Goal: Task Accomplishment & Management: Use online tool/utility

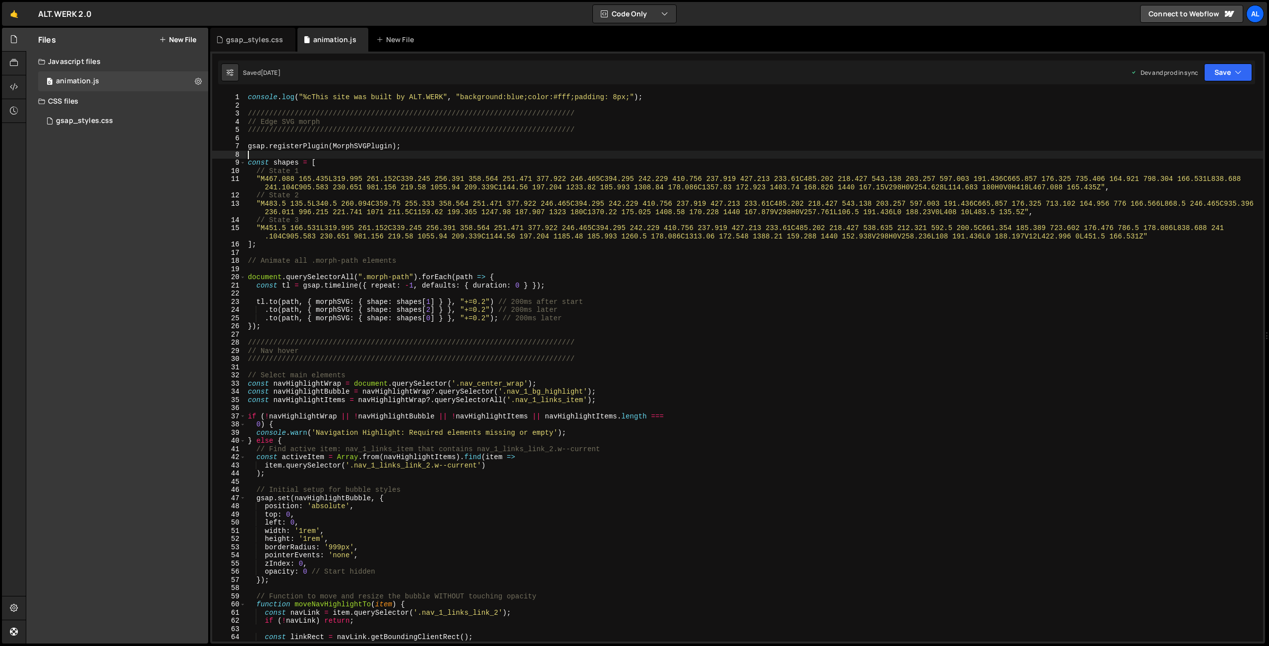
click at [328, 154] on div "console . log ( "%cThis site was built by ALT.WERK" , "background:blue;color:#f…" at bounding box center [754, 375] width 1017 height 564
click at [267, 333] on div "console . log ( "%cThis site was built by ALT.WERK" , "background:blue;color:#f…" at bounding box center [754, 375] width 1017 height 564
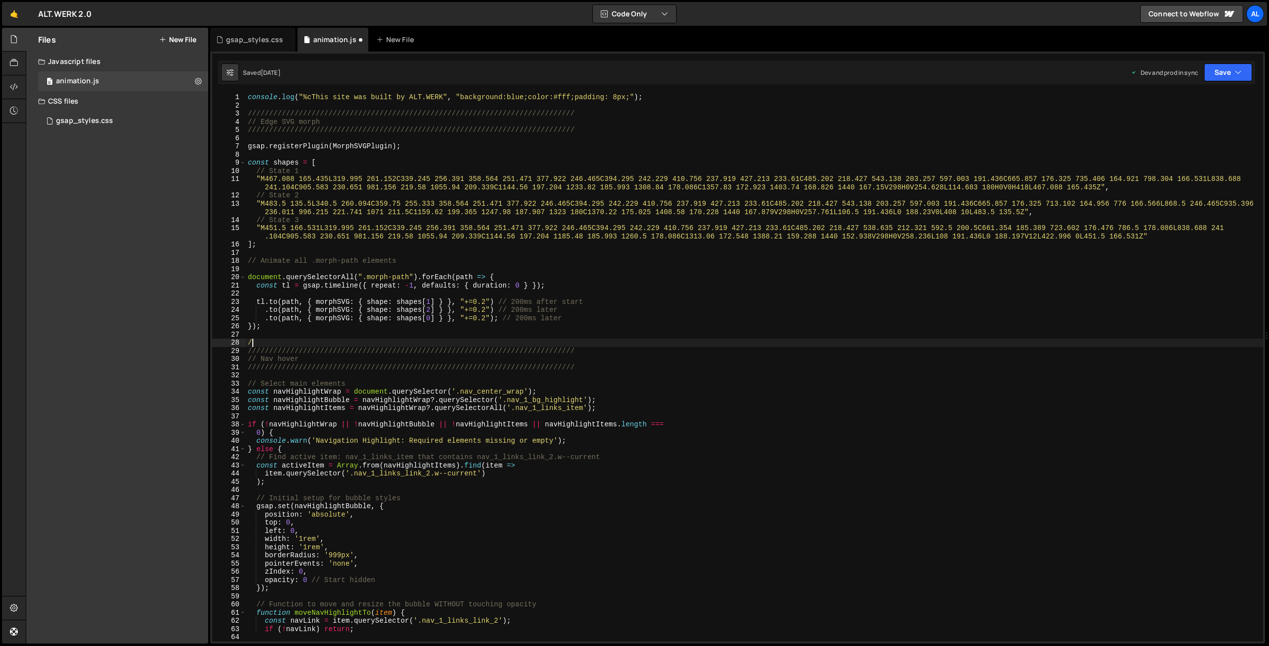
type textarea "/*"
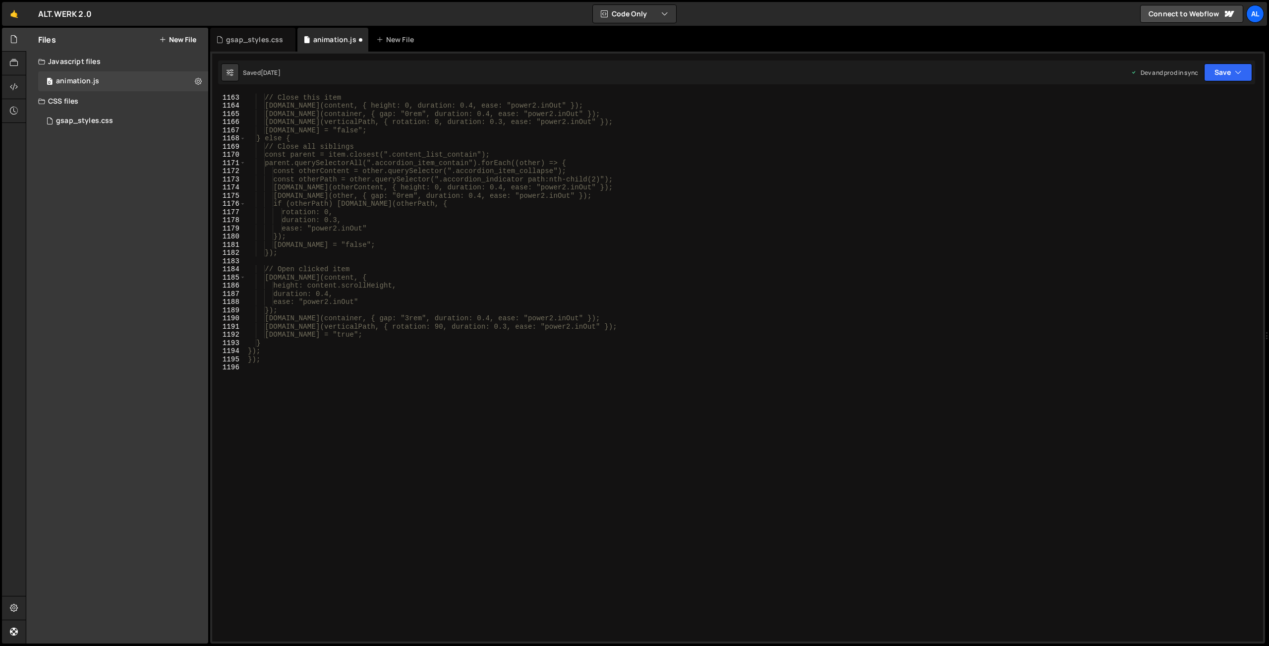
scroll to position [9526, 0]
click at [306, 367] on div "if (isOpen) { // Close this item [DOMAIN_NAME](content, { height: 0, duration: …" at bounding box center [754, 367] width 1017 height 564
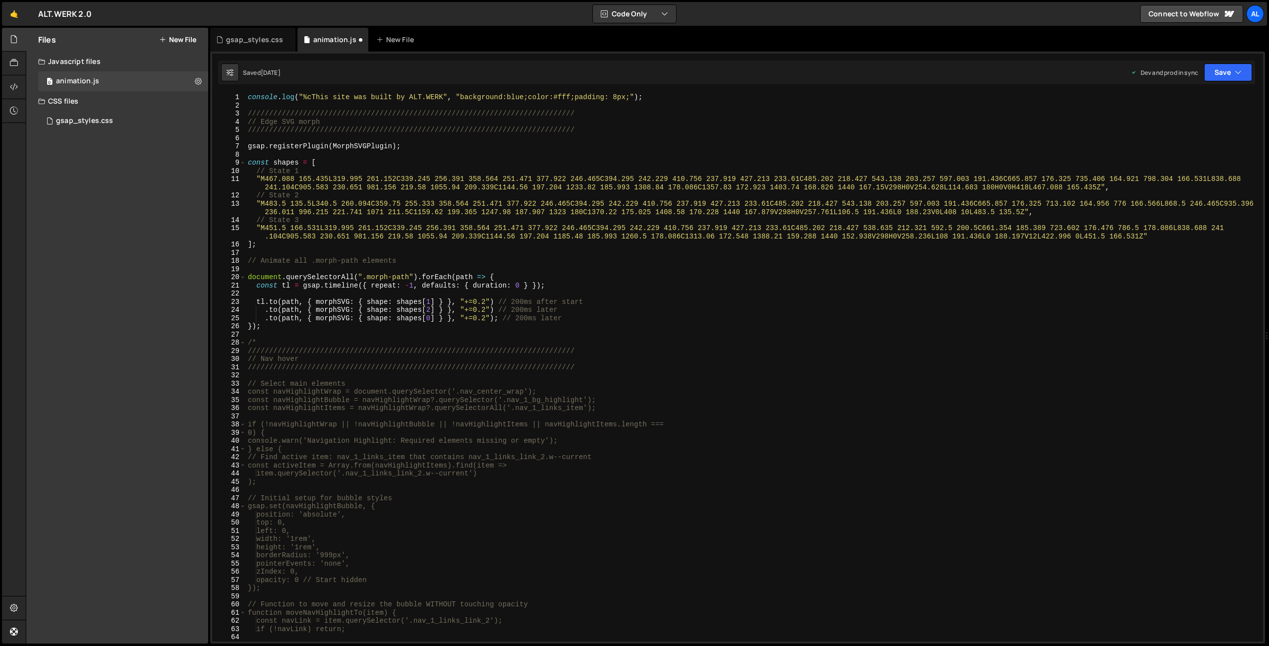
scroll to position [0, 0]
click at [856, 72] on button "Save" at bounding box center [1228, 72] width 48 height 18
click at [856, 132] on div "Save to Production S" at bounding box center [1194, 129] width 103 height 10
type textarea "});"
click at [309, 330] on div "console . log ( "%cThis site was built by ALT.WERK" , "background:blue;color:#f…" at bounding box center [754, 375] width 1017 height 564
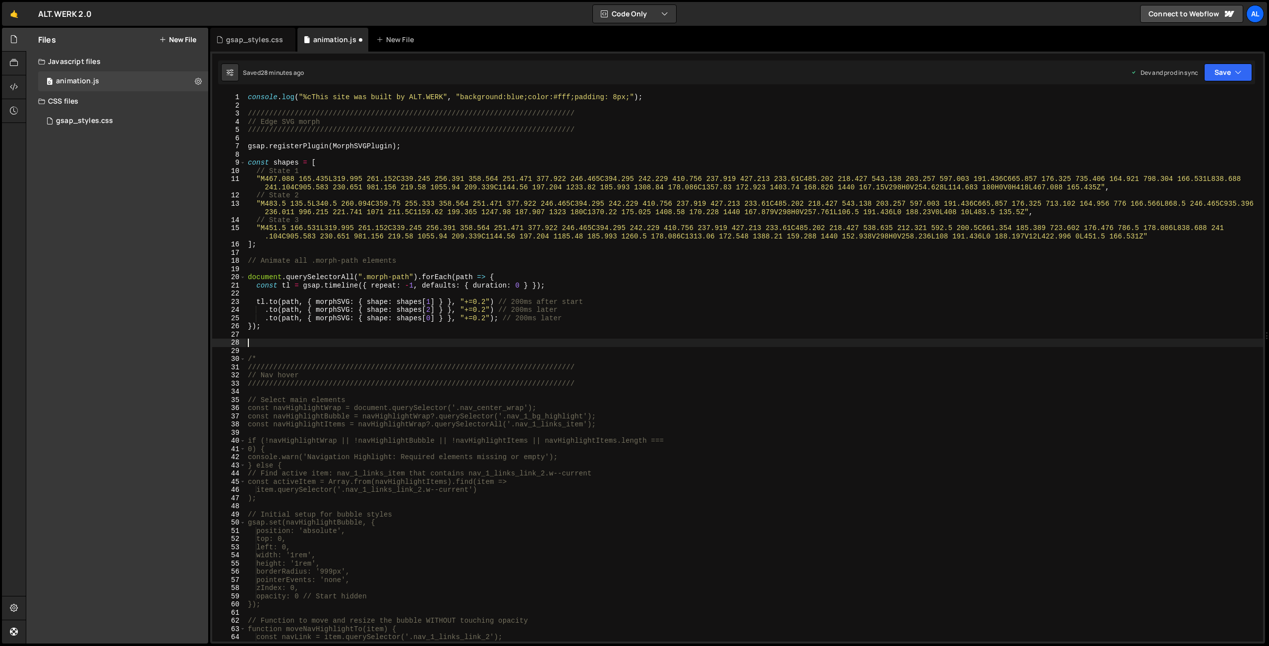
paste textarea "});"
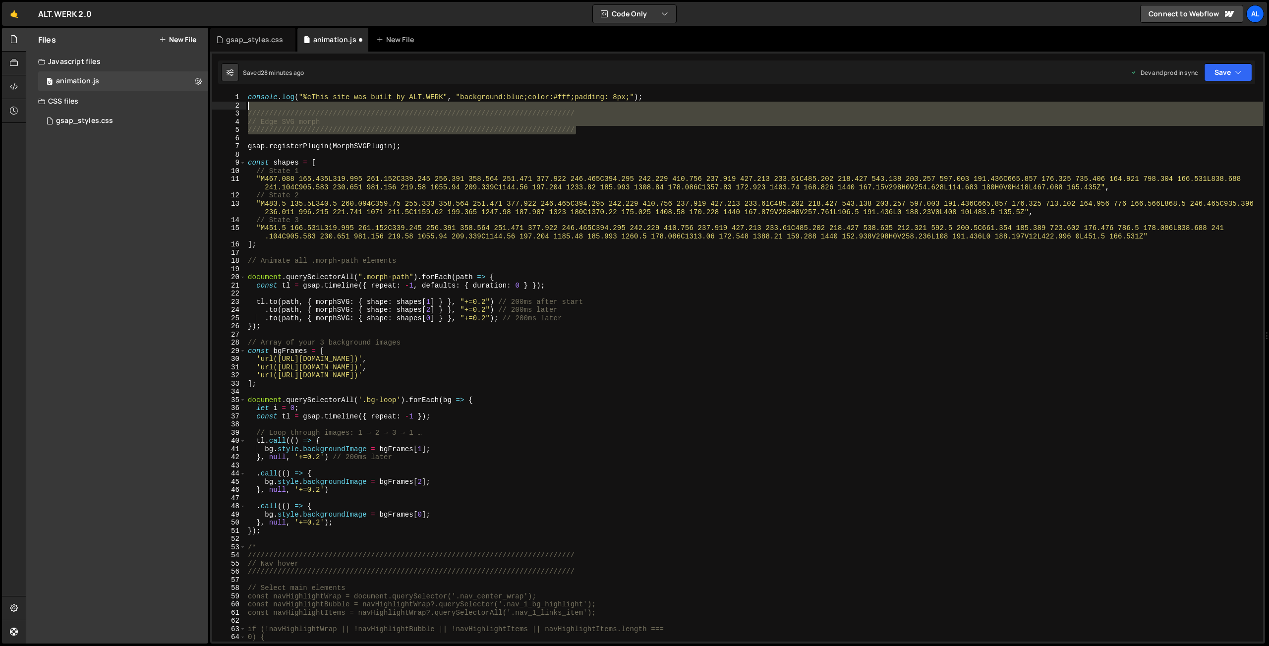
drag, startPoint x: 579, startPoint y: 131, endPoint x: 291, endPoint y: 254, distance: 313.7
click at [246, 109] on div "console . log ( "%cThis site was built by ALT.WERK" , "background:blue;color:#f…" at bounding box center [754, 367] width 1017 height 548
click at [444, 327] on div "console . log ( "%cThis site was built by ALT.WERK" , "background:blue;color:#f…" at bounding box center [754, 375] width 1017 height 564
type textarea "});"
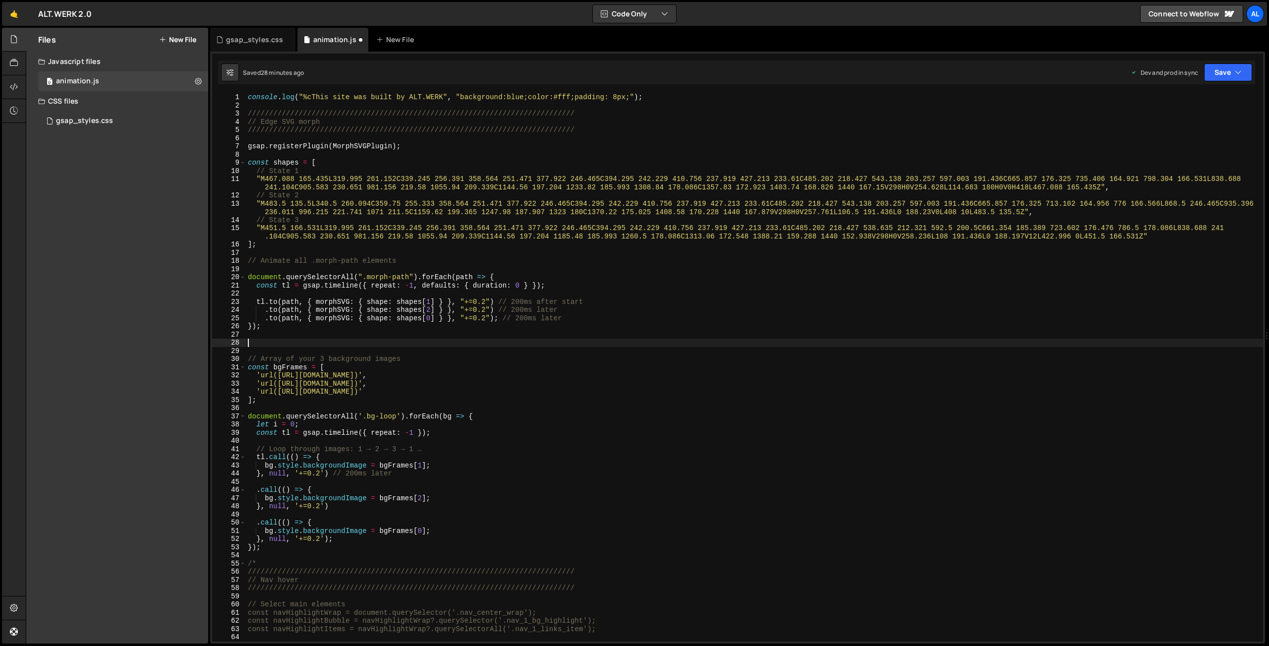
paste textarea "/////////////////////////////////////////////////////////////////////////////"
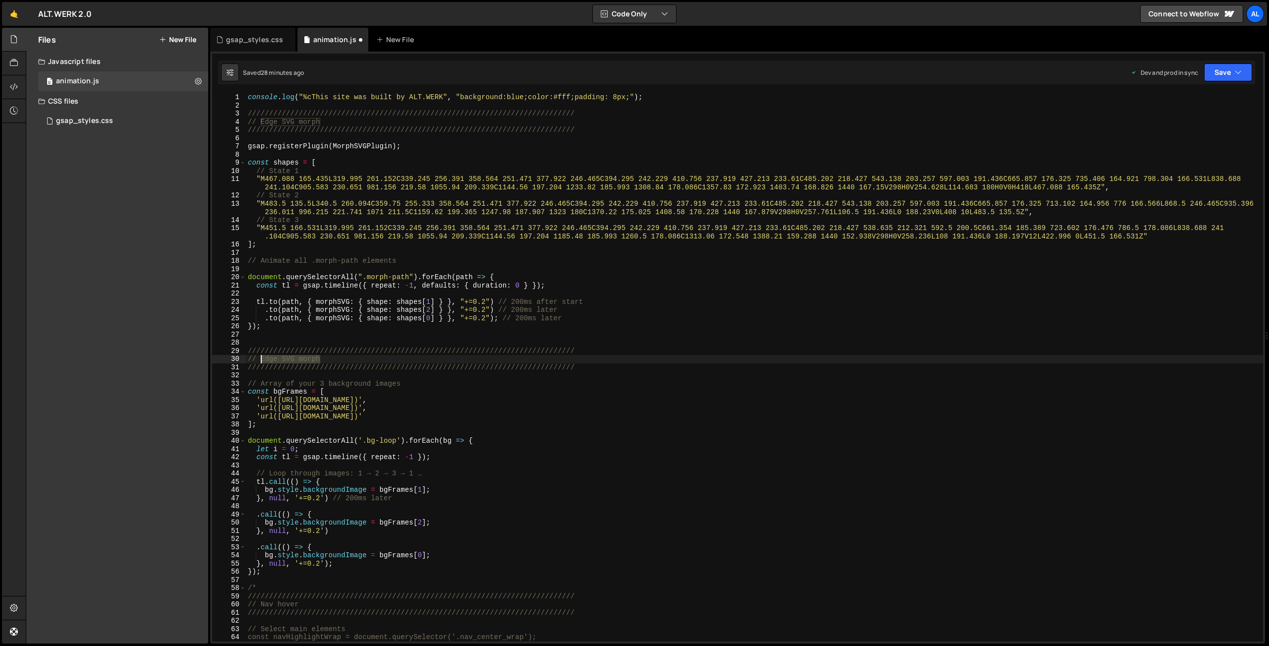
drag, startPoint x: 302, startPoint y: 354, endPoint x: 263, endPoint y: 357, distance: 39.2
click at [263, 357] on div "console . log ( "%cThis site was built by ALT.WERK" , "background:blue;color:#f…" at bounding box center [754, 375] width 1017 height 564
click at [508, 390] on div "console . log ( "%cThis site was built by ALT.WERK" , "background:blue;color:#f…" at bounding box center [754, 375] width 1017 height 564
drag, startPoint x: 284, startPoint y: 400, endPoint x: 396, endPoint y: 400, distance: 111.5
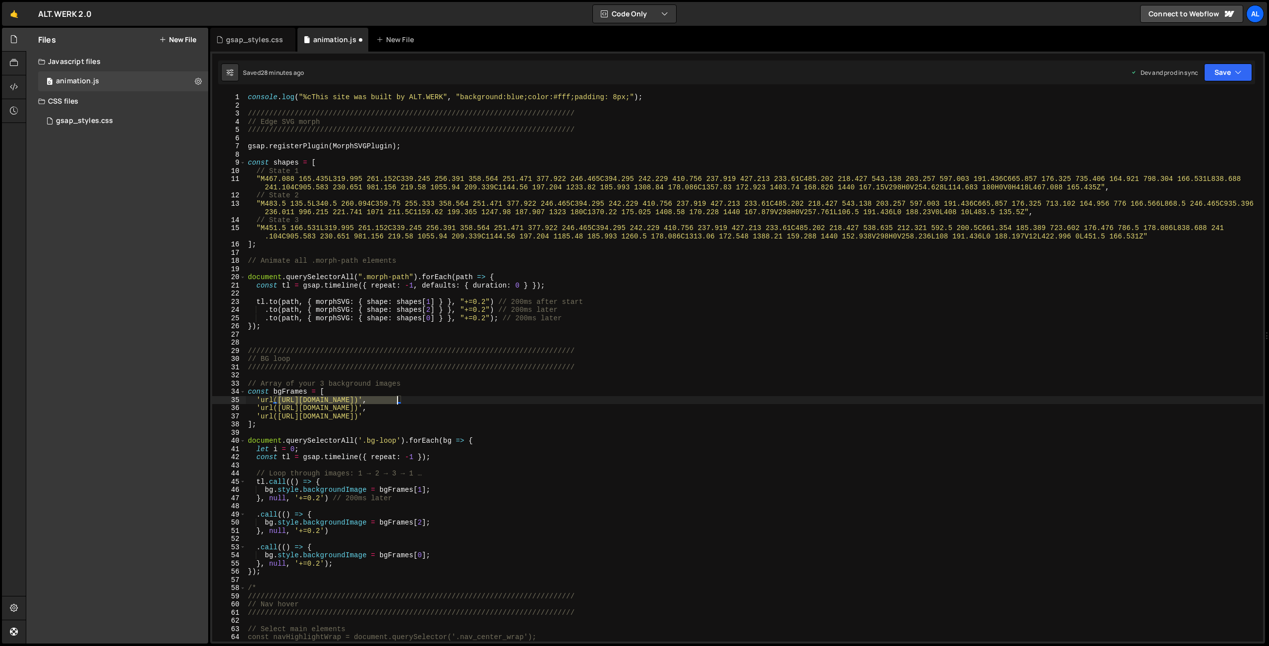
click at [396, 400] on div "console . log ( "%cThis site was built by ALT.WERK" , "background:blue;color:#f…" at bounding box center [754, 375] width 1017 height 564
paste textarea "[DOMAIN_NAME][URL]"
drag, startPoint x: 279, startPoint y: 408, endPoint x: 450, endPoint y: 407, distance: 172.0
click at [395, 405] on div "console . log ( "%cThis site was built by ALT.WERK" , "background:blue;color:#f…" at bounding box center [754, 375] width 1017 height 564
paste textarea "[DOMAIN_NAME][URL]"
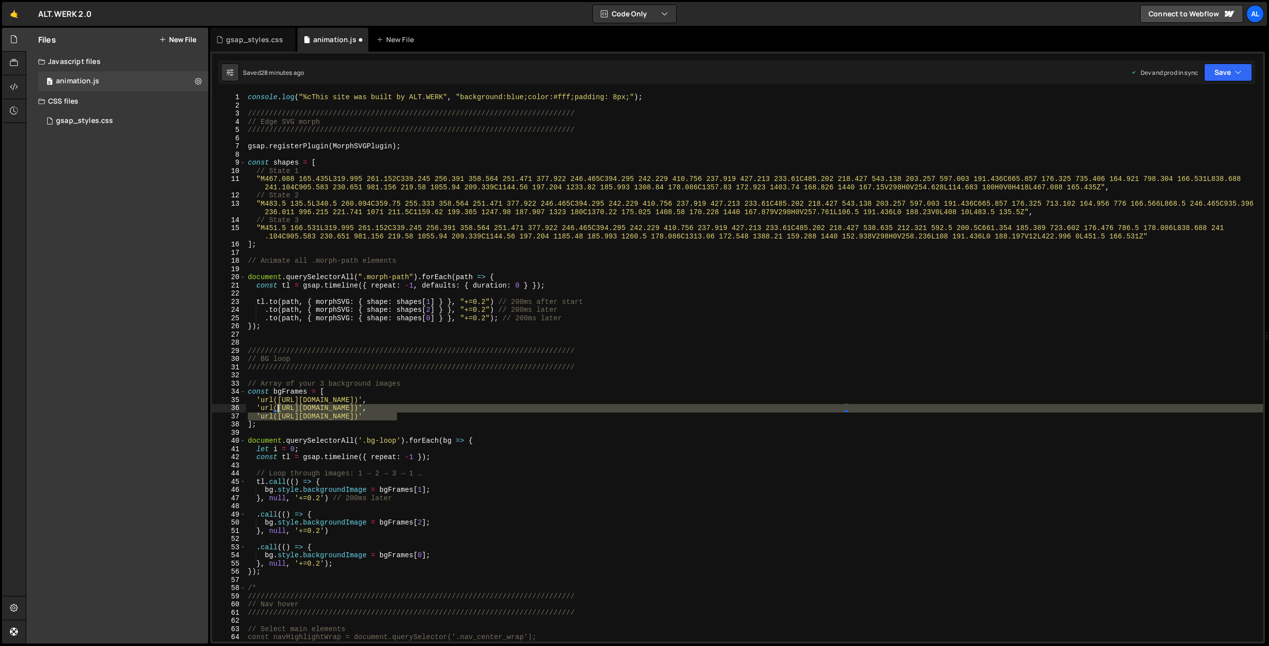
drag, startPoint x: 391, startPoint y: 418, endPoint x: 281, endPoint y: 413, distance: 109.6
click at [278, 412] on div "console . log ( "%cThis site was built by ALT.WERK" , "background:blue;color:#f…" at bounding box center [754, 375] width 1017 height 564
paste textarea "7c1f6e1027ca07b7_7e72c93f7a5fcbd20df8e2349388cdee_grain_bg_2.avif"
click at [330, 414] on div "console . log ( "%cThis site was built by ALT.WERK" , "background:blue;color:#f…" at bounding box center [754, 367] width 1017 height 548
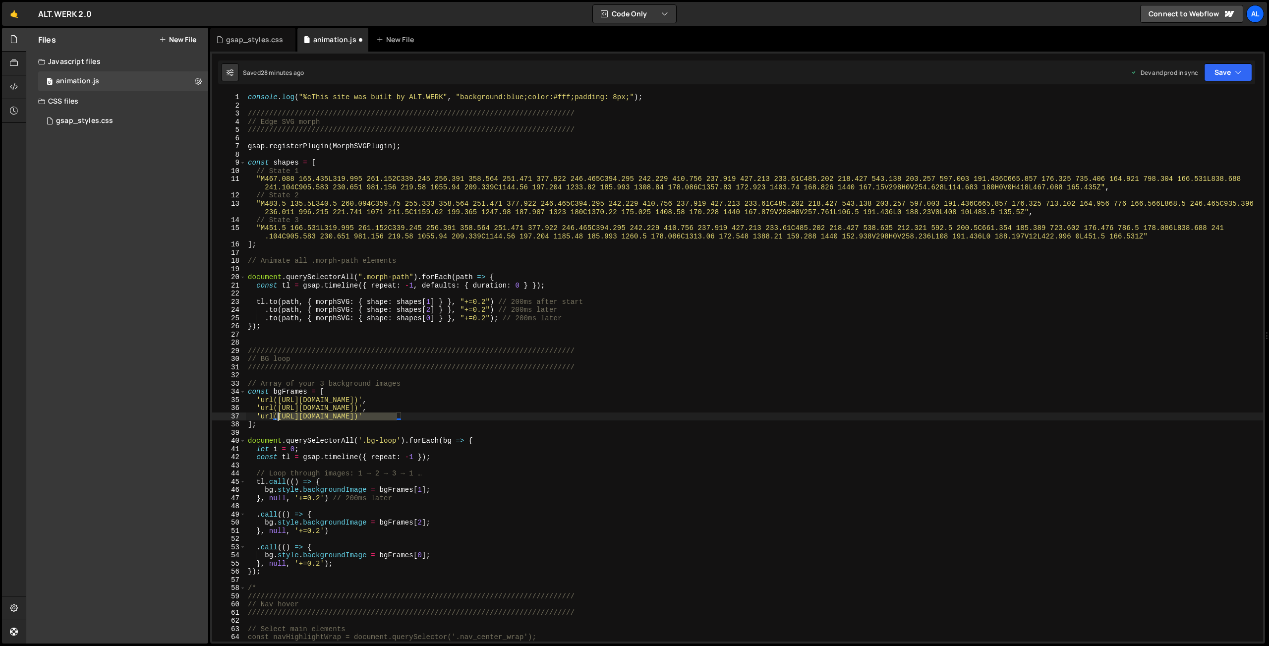
drag, startPoint x: 396, startPoint y: 417, endPoint x: 279, endPoint y: 412, distance: 116.5
click at [279, 412] on div "console . log ( "%cThis site was built by ALT.WERK" , "background:blue;color:#f…" at bounding box center [754, 375] width 1017 height 564
paste textarea "[DOMAIN_NAME][URL]"
drag, startPoint x: 821, startPoint y: 409, endPoint x: 829, endPoint y: 463, distance: 54.5
click at [821, 413] on div "console . log ( "%cThis site was built by ALT.WERK" , "background:blue;color:#f…" at bounding box center [754, 375] width 1017 height 564
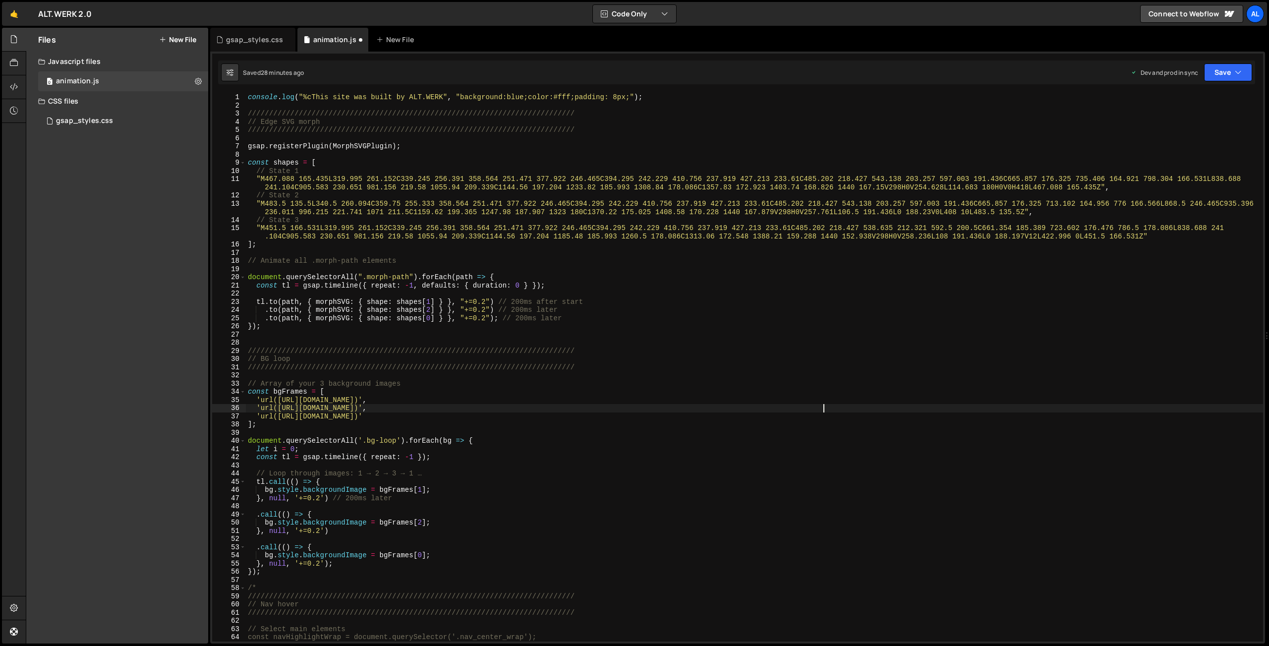
scroll to position [0, 40]
click at [856, 74] on button "Save" at bounding box center [1228, 72] width 48 height 18
click at [856, 133] on div "Save to Production S" at bounding box center [1194, 129] width 103 height 10
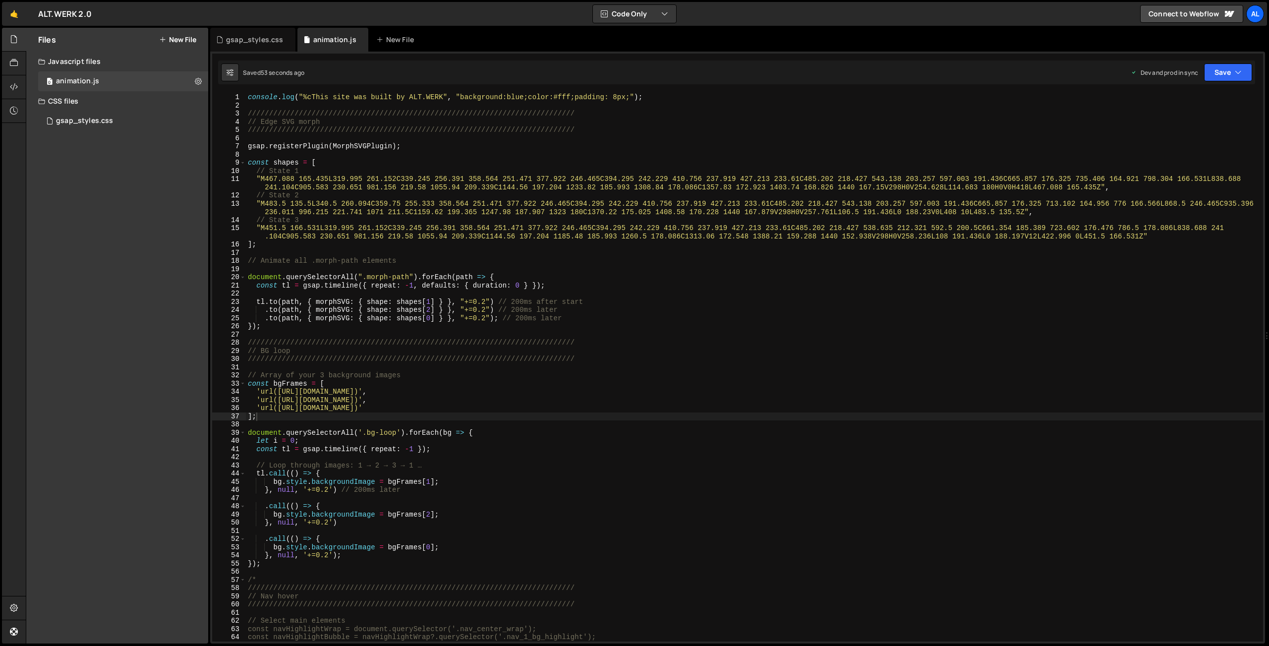
click at [365, 431] on div "console . log ( "%cThis site was built by ALT.WERK" , "background:blue;color:#f…" at bounding box center [754, 375] width 1017 height 564
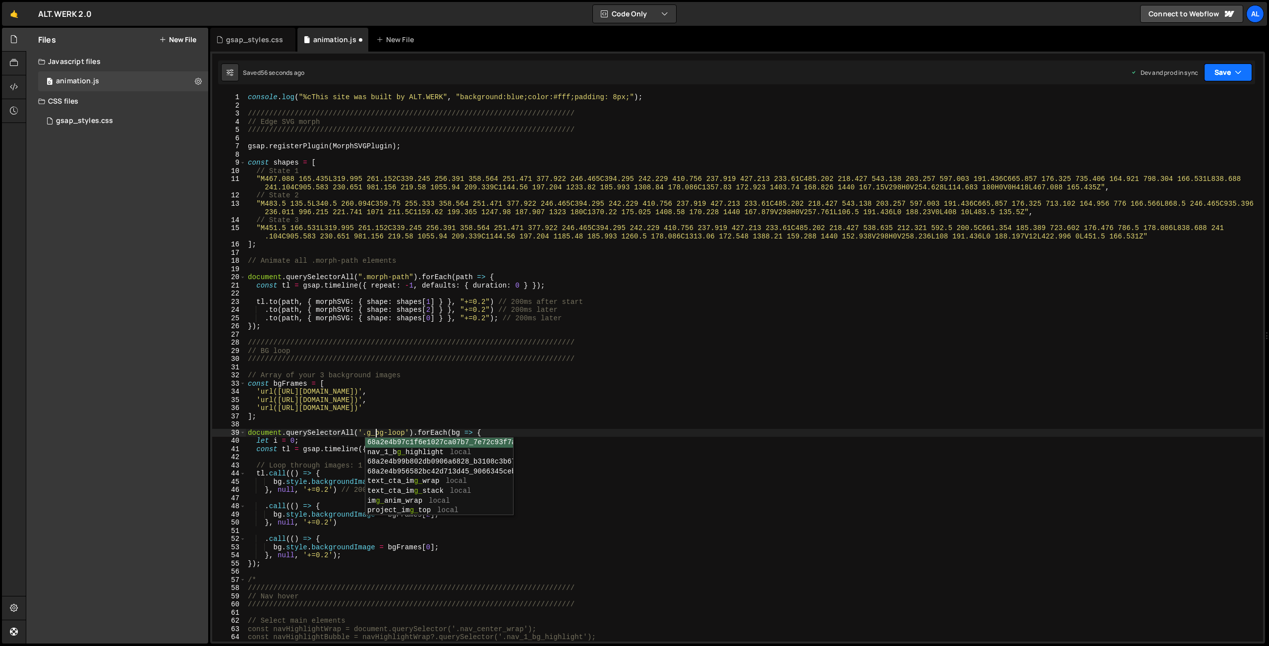
drag, startPoint x: 1218, startPoint y: 77, endPoint x: 1214, endPoint y: 97, distance: 20.2
click at [856, 77] on button "Save" at bounding box center [1228, 72] width 48 height 18
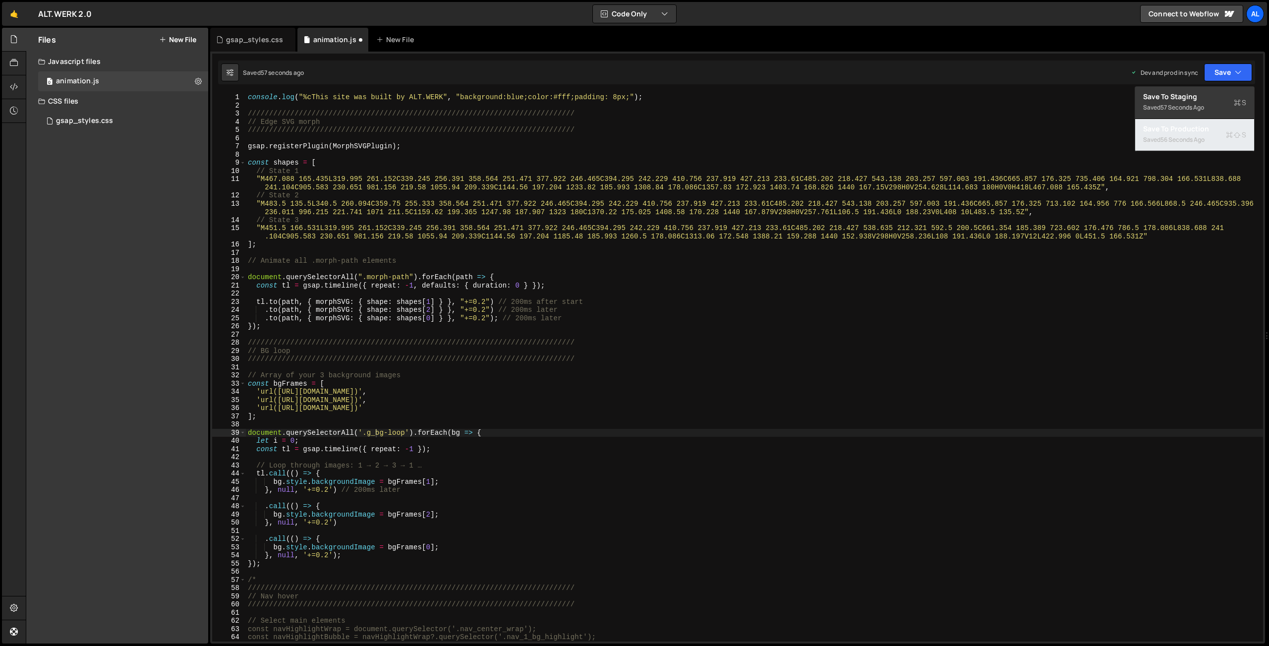
drag, startPoint x: 1203, startPoint y: 127, endPoint x: 1176, endPoint y: 120, distance: 27.3
click at [856, 127] on div "Save to Production S" at bounding box center [1194, 129] width 103 height 10
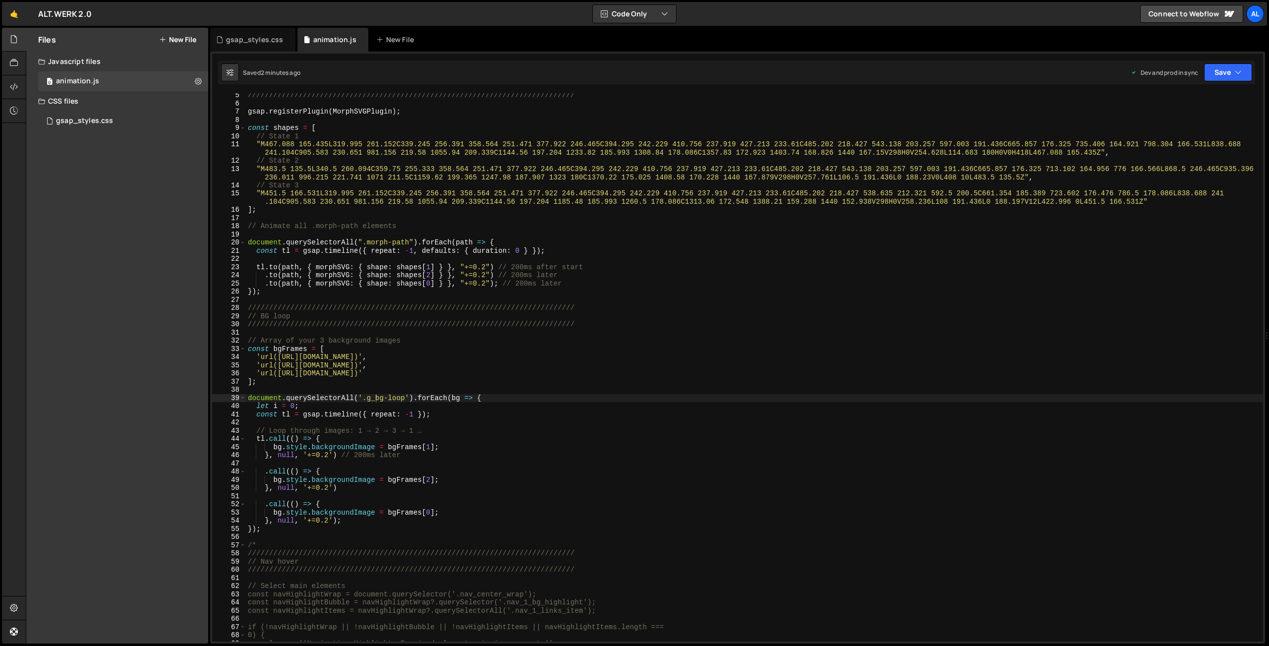
scroll to position [35, 0]
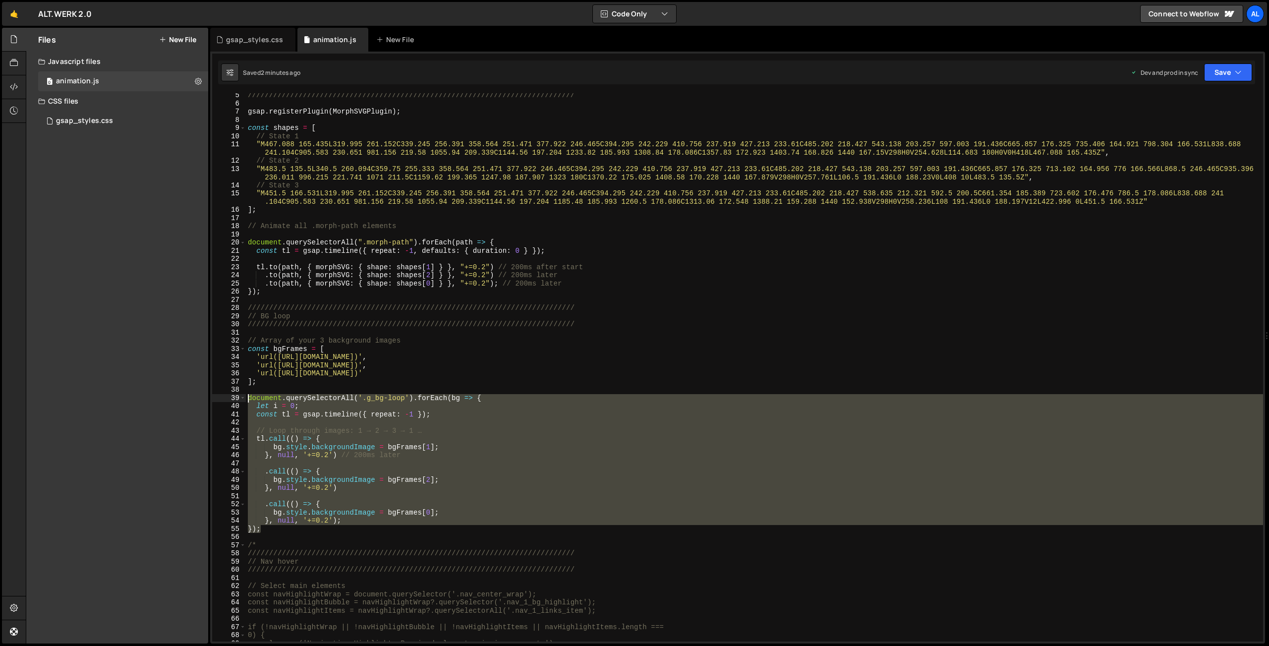
drag, startPoint x: 269, startPoint y: 530, endPoint x: 225, endPoint y: 397, distance: 139.2
click at [246, 397] on div "///////////////////////////////////////////////////////////////////////////// g…" at bounding box center [754, 367] width 1017 height 548
paste textarea "})"
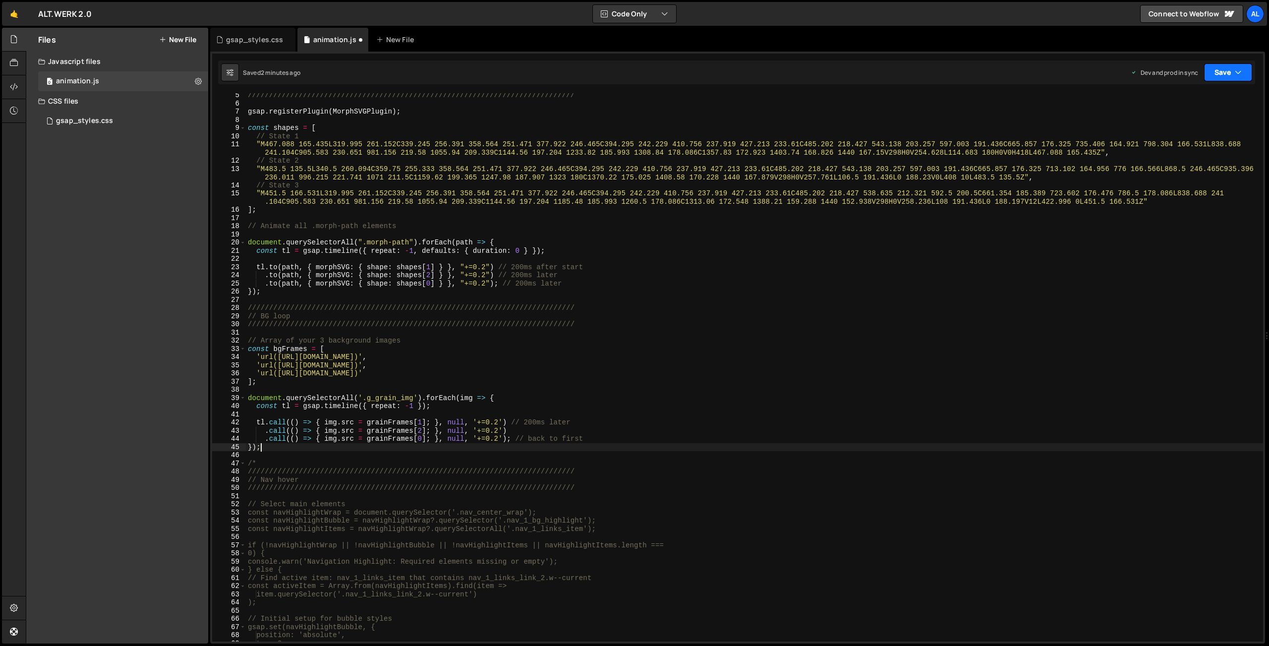
click at [856, 75] on button "Save" at bounding box center [1228, 72] width 48 height 18
drag, startPoint x: 1181, startPoint y: 131, endPoint x: 1015, endPoint y: 90, distance: 171.0
click at [856, 131] on div "Save to Production S" at bounding box center [1194, 129] width 103 height 10
click at [856, 76] on div "Dev and prod in sync Upgrade to Edit Save Save to Staging S Saved 23 seconds ag…" at bounding box center [1190, 72] width 121 height 18
drag, startPoint x: 1220, startPoint y: 72, endPoint x: 1213, endPoint y: 88, distance: 17.1
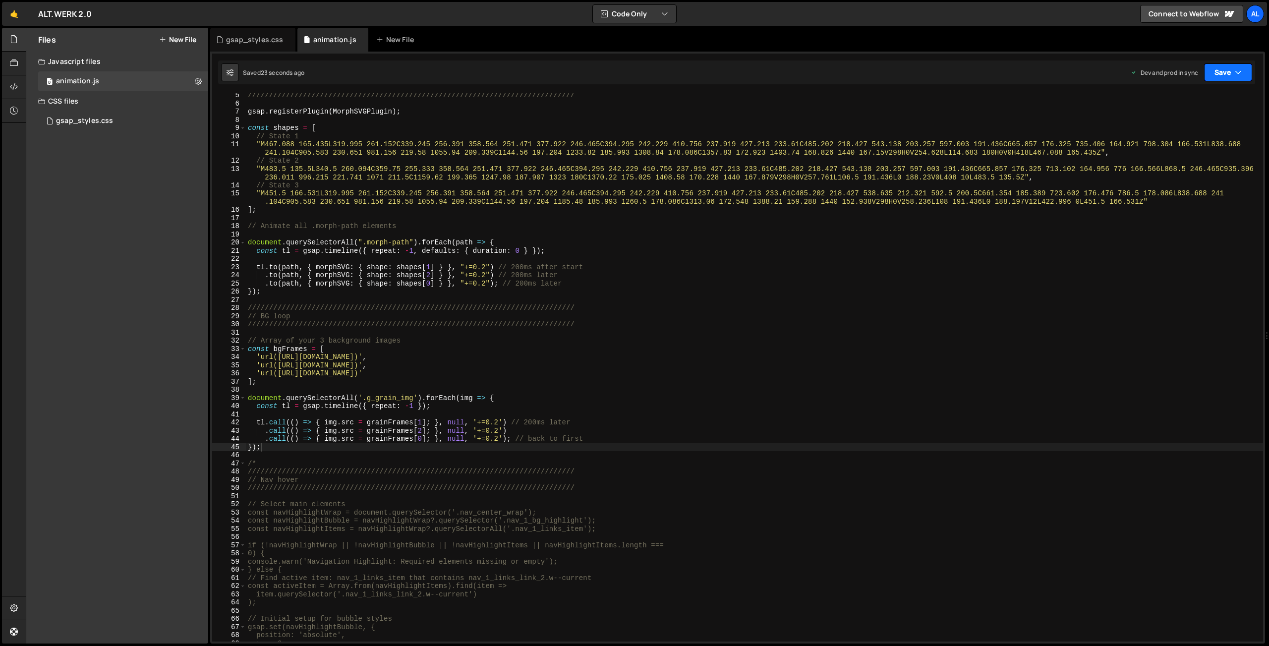
click at [856, 73] on button "Save" at bounding box center [1228, 72] width 48 height 18
drag, startPoint x: 1211, startPoint y: 136, endPoint x: 1198, endPoint y: 133, distance: 13.1
click at [856, 136] on div "Saved 23 seconds ago" at bounding box center [1194, 140] width 103 height 12
click at [357, 284] on div "///////////////////////////////////////////////////////////////////////////// g…" at bounding box center [754, 373] width 1017 height 564
click at [247, 396] on div "///////////////////////////////////////////////////////////////////////////// g…" at bounding box center [754, 373] width 1017 height 564
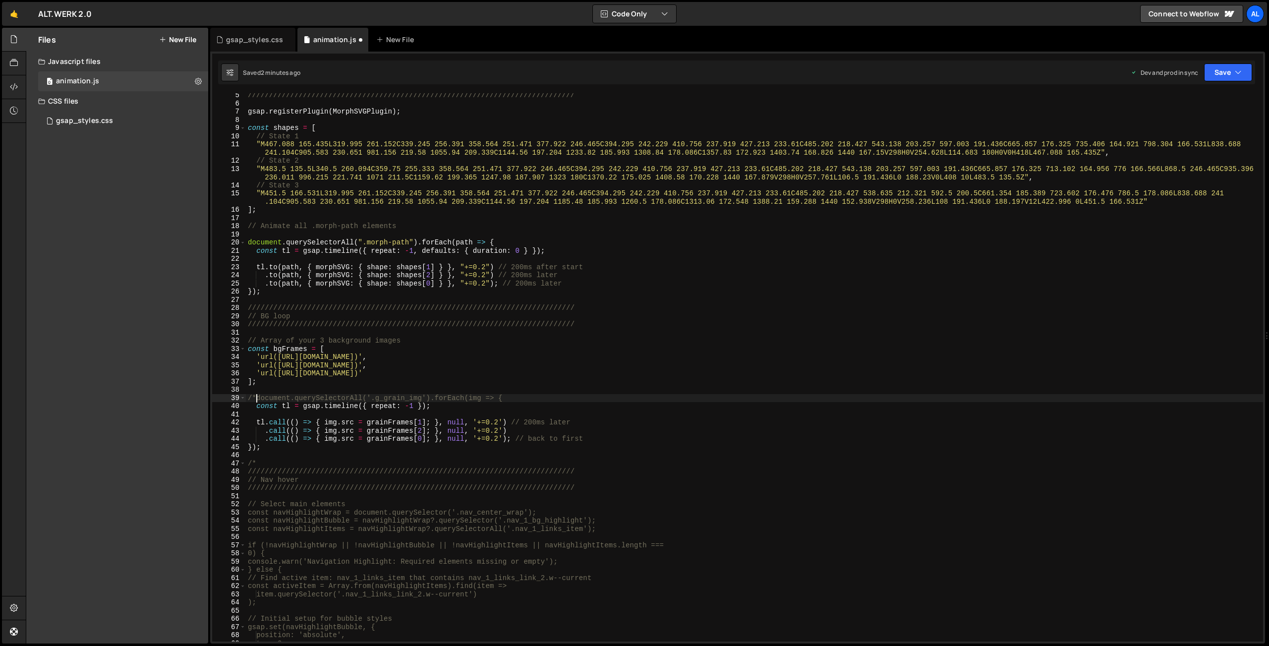
type textarea "const tl = gsap.timeline({ repeat: -1 });"
drag, startPoint x: 1225, startPoint y: 73, endPoint x: 1225, endPoint y: 79, distance: 5.5
click at [856, 73] on button "Save" at bounding box center [1228, 72] width 48 height 18
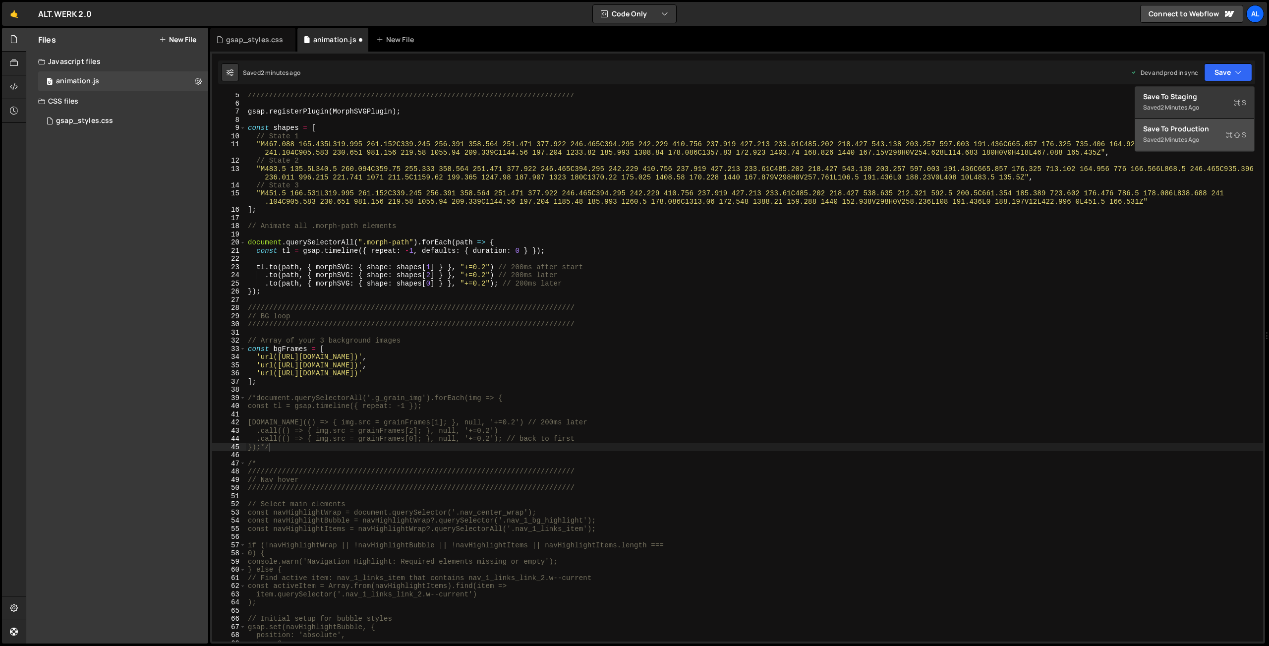
drag, startPoint x: 1194, startPoint y: 129, endPoint x: 1069, endPoint y: 95, distance: 129.6
click at [856, 129] on div "Save to Production S" at bounding box center [1194, 129] width 103 height 10
click at [257, 400] on div "///////////////////////////////////////////////////////////////////////////// g…" at bounding box center [754, 373] width 1017 height 564
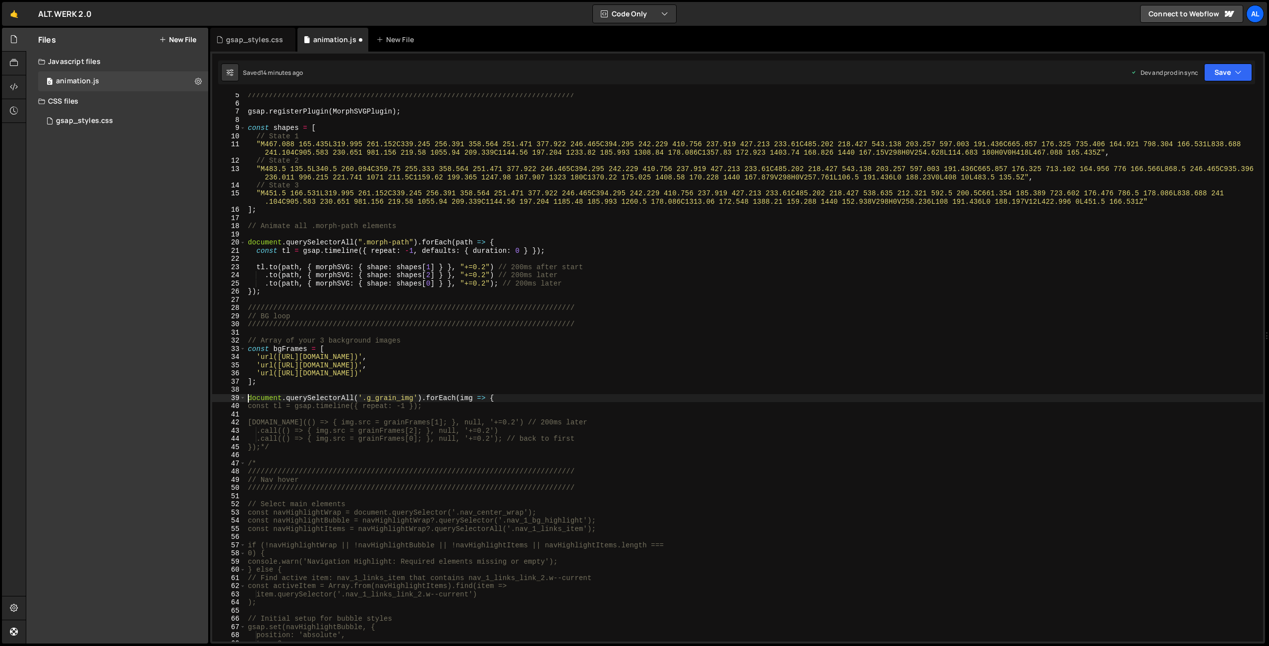
click at [288, 450] on div "///////////////////////////////////////////////////////////////////////////// g…" at bounding box center [754, 373] width 1017 height 564
click at [856, 72] on button "Save" at bounding box center [1228, 72] width 48 height 18
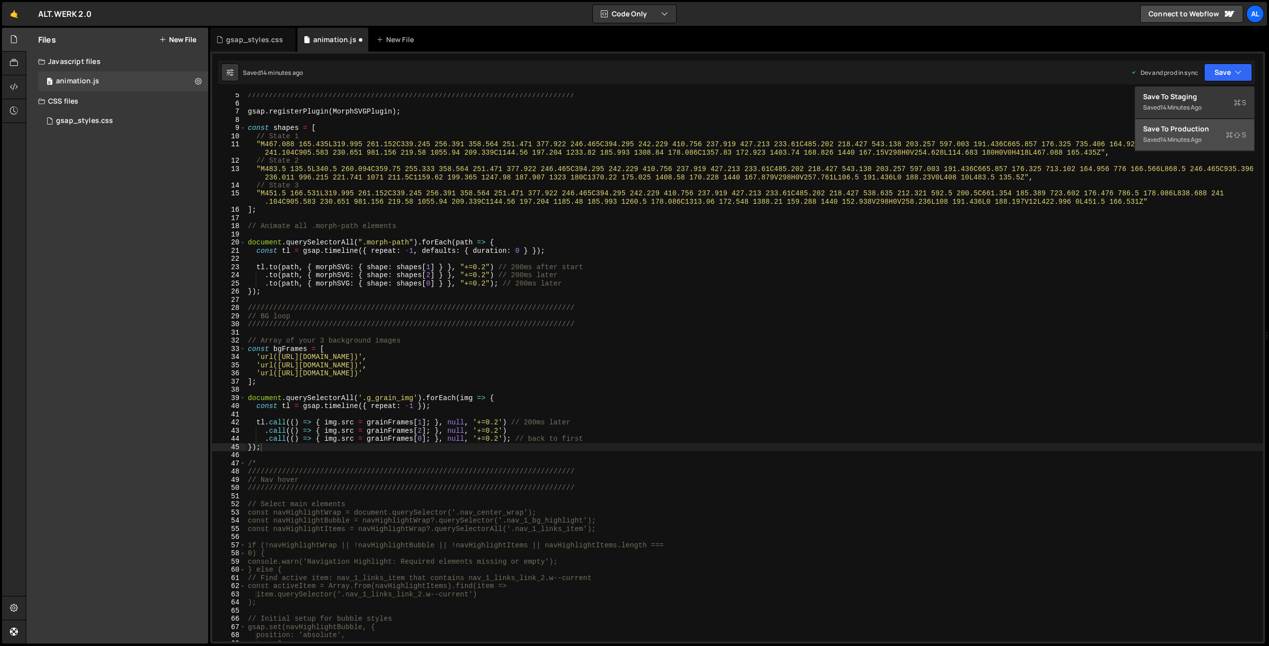
click at [856, 133] on div "Save to Production S" at bounding box center [1194, 129] width 103 height 10
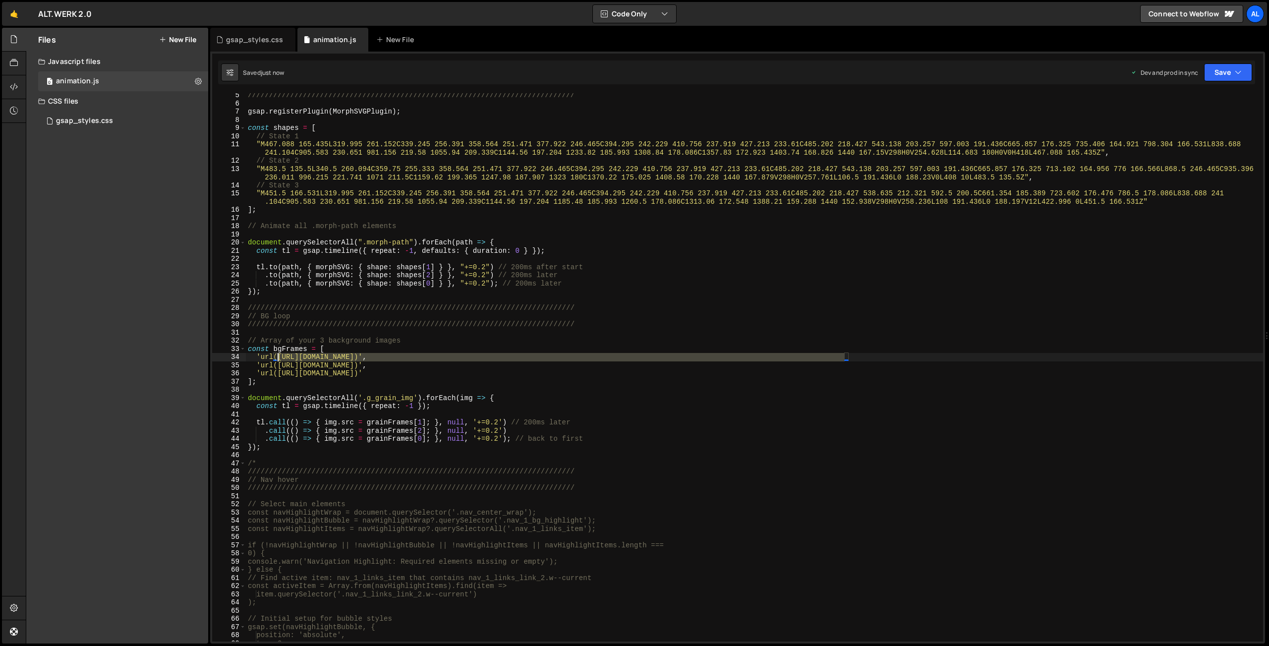
drag, startPoint x: 845, startPoint y: 357, endPoint x: 280, endPoint y: 361, distance: 564.9
click at [279, 357] on div "///////////////////////////////////////////////////////////////////////////// g…" at bounding box center [754, 373] width 1017 height 564
drag, startPoint x: 347, startPoint y: 399, endPoint x: 334, endPoint y: 403, distance: 13.6
click at [347, 399] on div "///////////////////////////////////////////////////////////////////////////// g…" at bounding box center [754, 373] width 1017 height 564
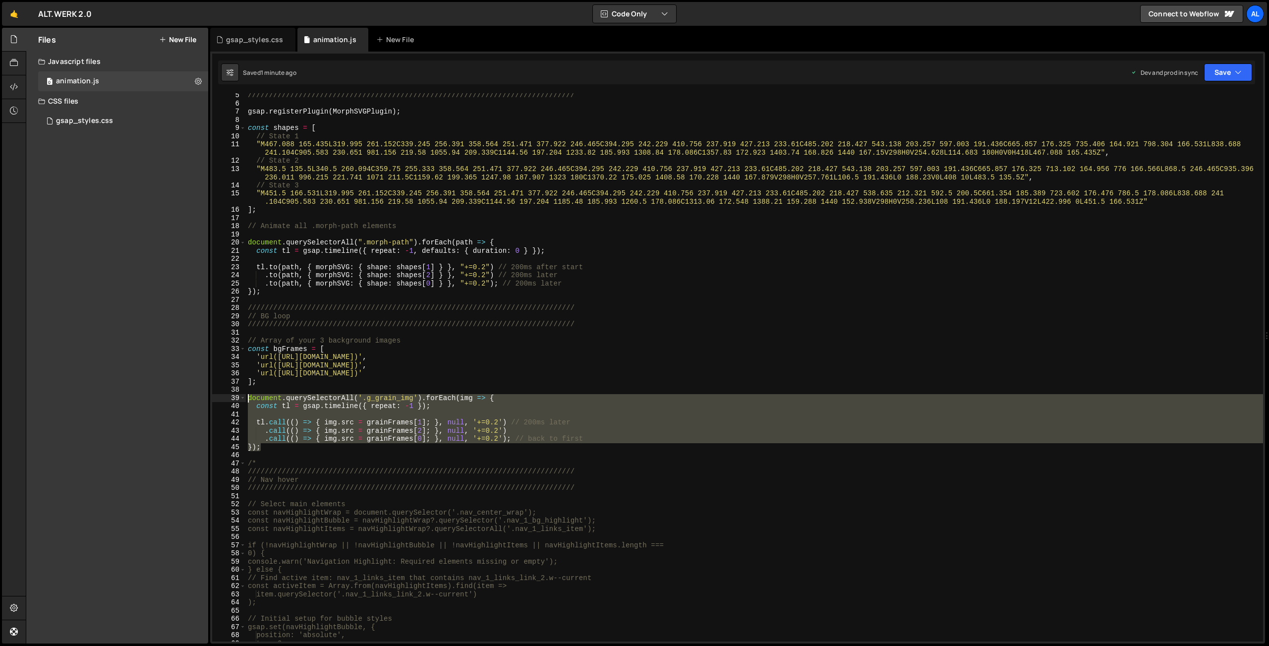
drag, startPoint x: 262, startPoint y: 446, endPoint x: 238, endPoint y: 398, distance: 53.4
click at [246, 398] on div "///////////////////////////////////////////////////////////////////////////// g…" at bounding box center [754, 367] width 1017 height 548
paste textarea
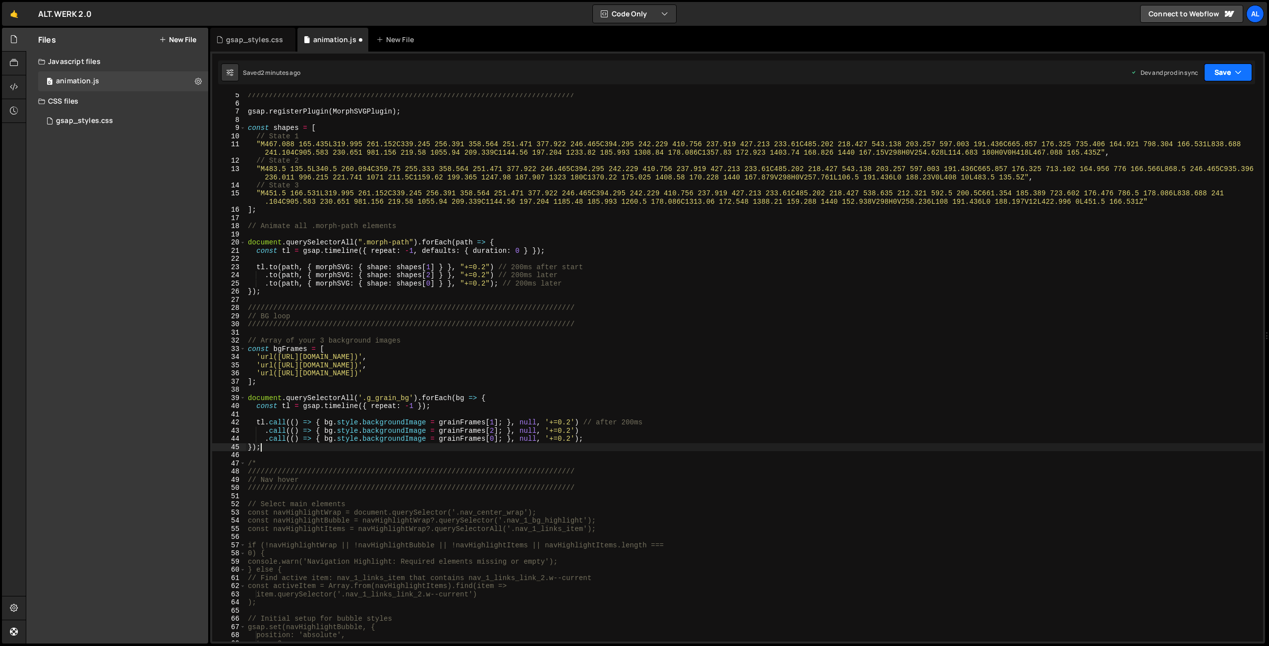
drag, startPoint x: 1227, startPoint y: 73, endPoint x: 1191, endPoint y: 94, distance: 41.1
click at [856, 73] on button "Save" at bounding box center [1228, 72] width 48 height 18
click at [856, 136] on div "Saved 2 minutes ago" at bounding box center [1194, 140] width 103 height 12
drag, startPoint x: 410, startPoint y: 395, endPoint x: 375, endPoint y: 394, distance: 34.7
click at [375, 394] on div "///////////////////////////////////////////////////////////////////////////// g…" at bounding box center [754, 373] width 1017 height 564
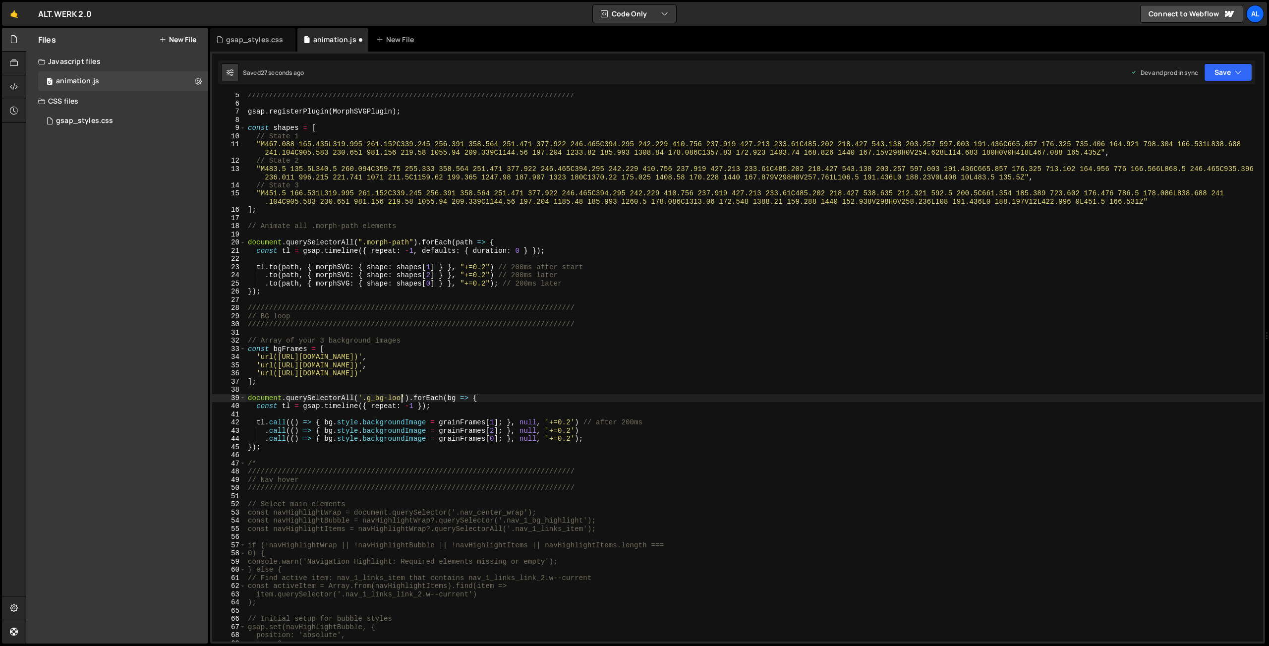
scroll to position [0, 10]
drag, startPoint x: 1230, startPoint y: 70, endPoint x: 1225, endPoint y: 83, distance: 13.7
click at [856, 71] on button "Save" at bounding box center [1228, 72] width 48 height 18
click at [856, 139] on div "28 seconds ago" at bounding box center [1182, 139] width 44 height 8
drag, startPoint x: 257, startPoint y: 461, endPoint x: 264, endPoint y: 457, distance: 8.0
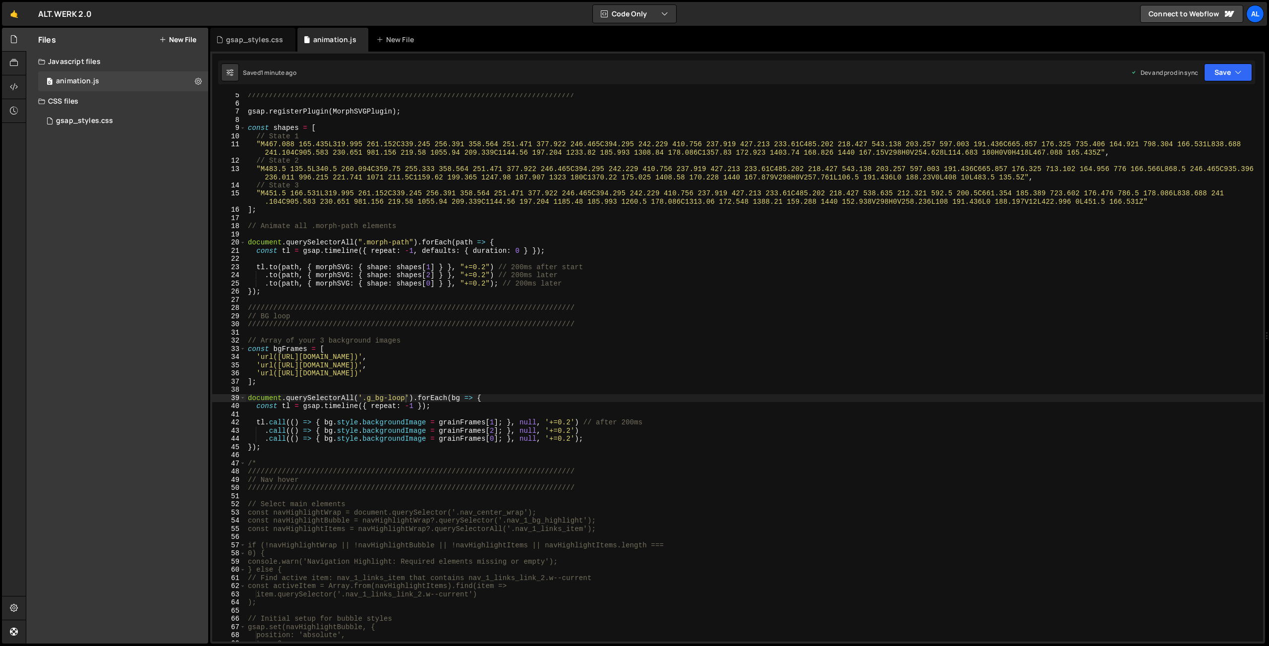
click at [257, 461] on div "///////////////////////////////////////////////////////////////////////////// g…" at bounding box center [754, 373] width 1017 height 564
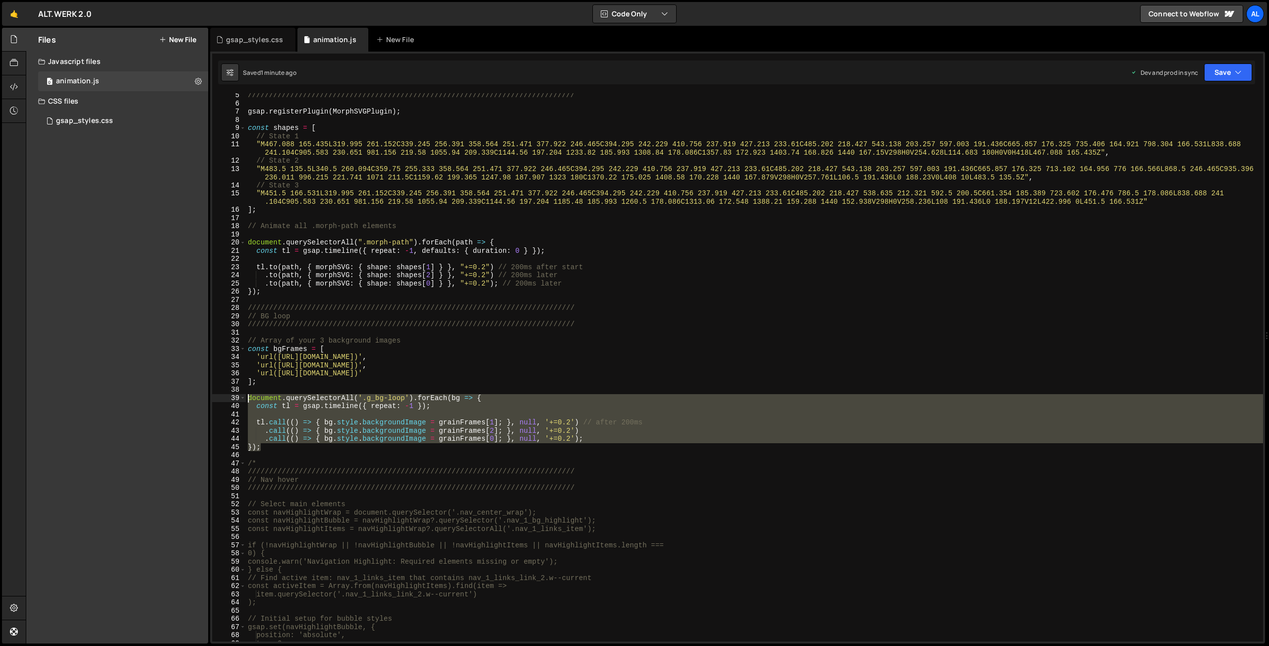
drag, startPoint x: 267, startPoint y: 446, endPoint x: 234, endPoint y: 401, distance: 55.3
click at [246, 397] on div "///////////////////////////////////////////////////////////////////////////// g…" at bounding box center [754, 367] width 1017 height 548
paste textarea
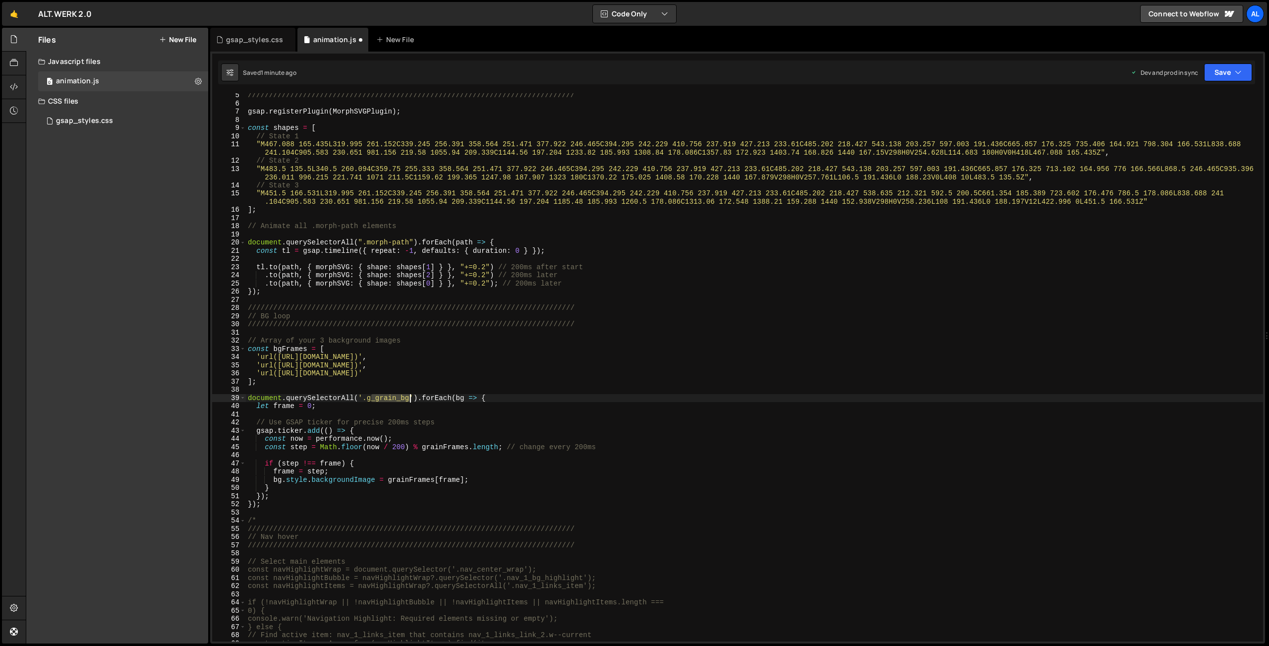
drag, startPoint x: 371, startPoint y: 397, endPoint x: 406, endPoint y: 394, distance: 35.3
click at [408, 395] on div "///////////////////////////////////////////////////////////////////////////// g…" at bounding box center [754, 373] width 1017 height 564
click at [856, 77] on button "Save" at bounding box center [1228, 72] width 48 height 18
drag, startPoint x: 1211, startPoint y: 141, endPoint x: 1098, endPoint y: 85, distance: 125.7
click at [856, 140] on div "Saved 1 minute ago" at bounding box center [1194, 140] width 103 height 12
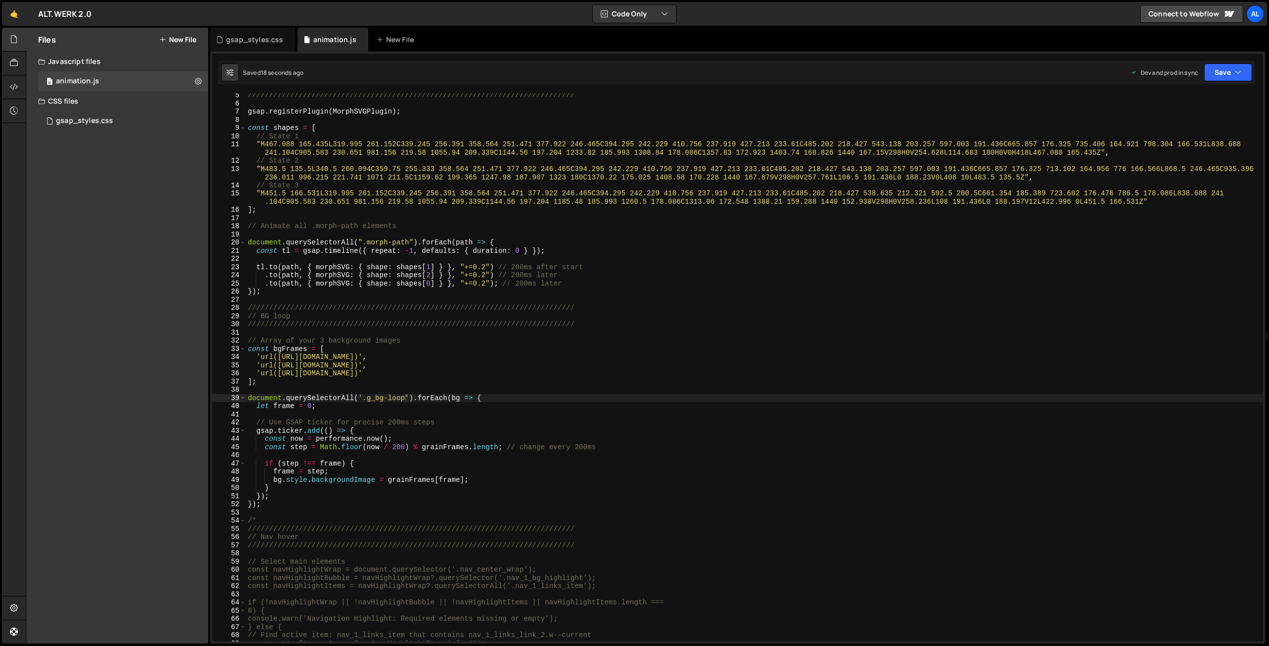
click at [592, 293] on div "///////////////////////////////////////////////////////////////////////////// g…" at bounding box center [754, 373] width 1017 height 564
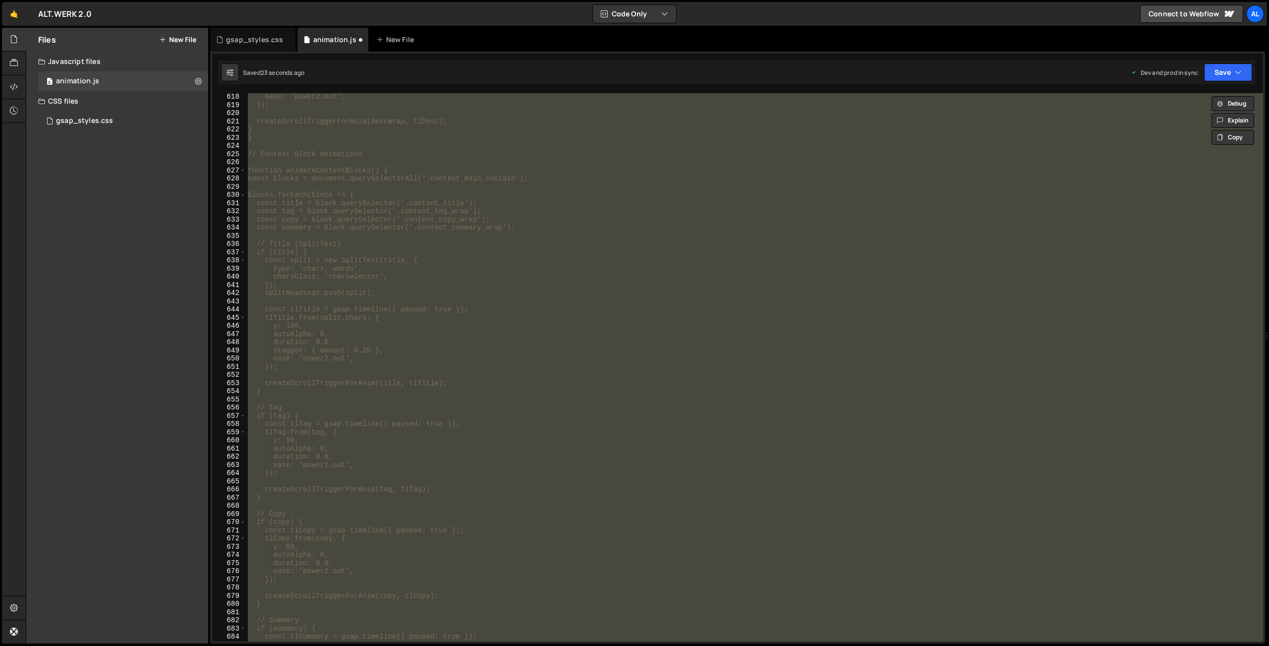
scroll to position [61, 0]
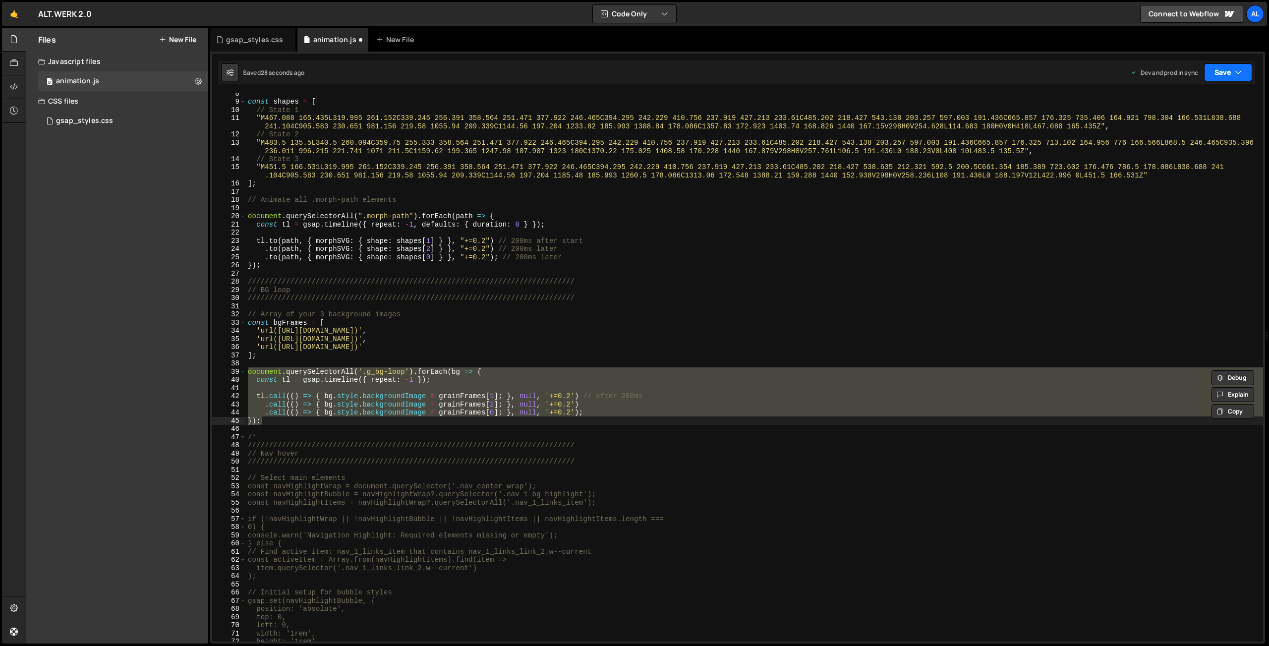
drag, startPoint x: 1220, startPoint y: 76, endPoint x: 1202, endPoint y: 109, distance: 36.8
click at [856, 76] on button "Save" at bounding box center [1228, 72] width 48 height 18
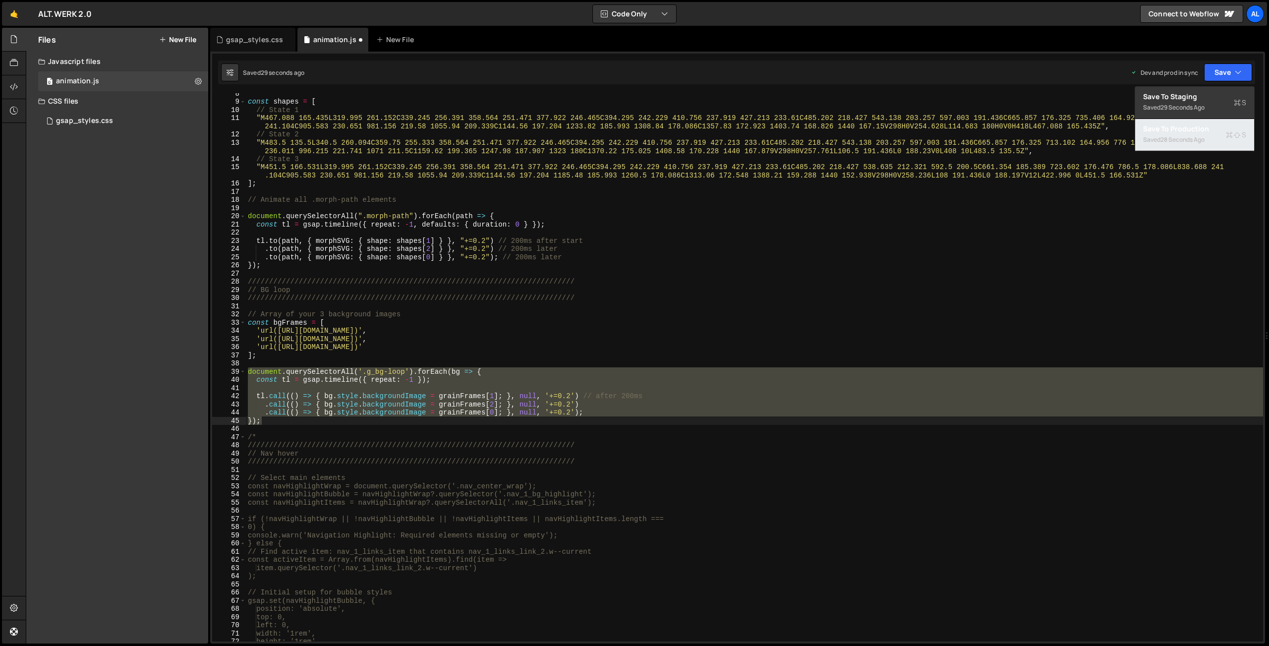
drag, startPoint x: 1183, startPoint y: 133, endPoint x: 1164, endPoint y: 133, distance: 19.3
click at [856, 133] on div "Save to Production S" at bounding box center [1194, 129] width 103 height 10
drag, startPoint x: 264, startPoint y: 419, endPoint x: 227, endPoint y: 374, distance: 57.8
click at [246, 375] on div "const shapes = [ // State 1 "M467.088 165.435L319.995 261.152C339.245 256.391 3…" at bounding box center [754, 367] width 1017 height 548
paste textarea
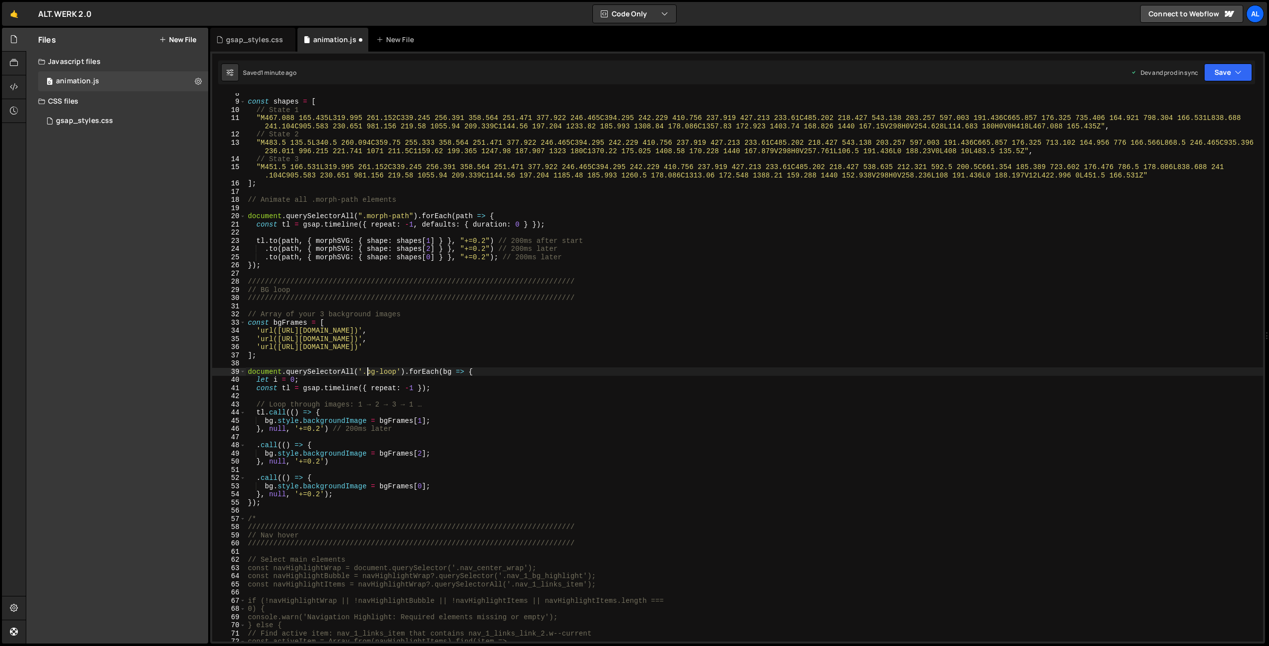
click at [368, 369] on div "const shapes = [ // State 1 "M467.088 165.435L319.995 261.152C339.245 256.391 3…" at bounding box center [754, 371] width 1017 height 564
click at [646, 406] on div "const shapes = [ // State 1 "M467.088 165.435L319.995 261.152C339.245 256.391 3…" at bounding box center [754, 371] width 1017 height 564
click at [856, 75] on button "Save" at bounding box center [1228, 72] width 48 height 18
drag, startPoint x: 1193, startPoint y: 137, endPoint x: 963, endPoint y: 85, distance: 235.2
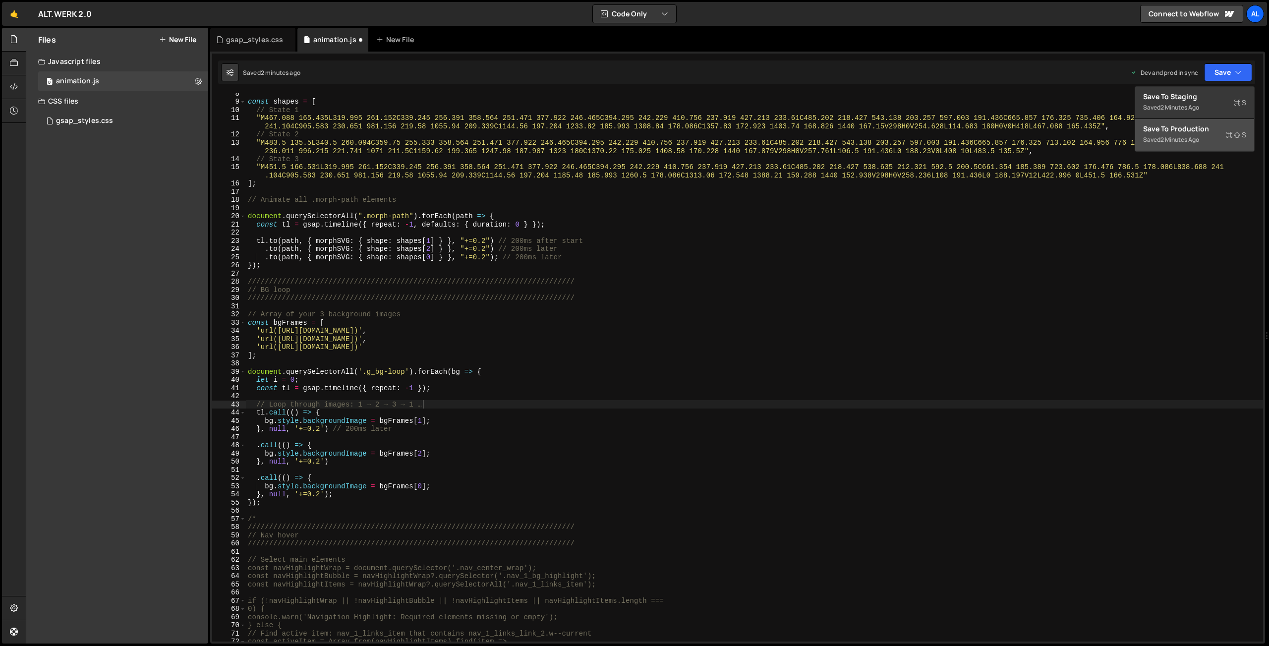
click at [856, 137] on div "2 minutes ago" at bounding box center [1179, 139] width 39 height 8
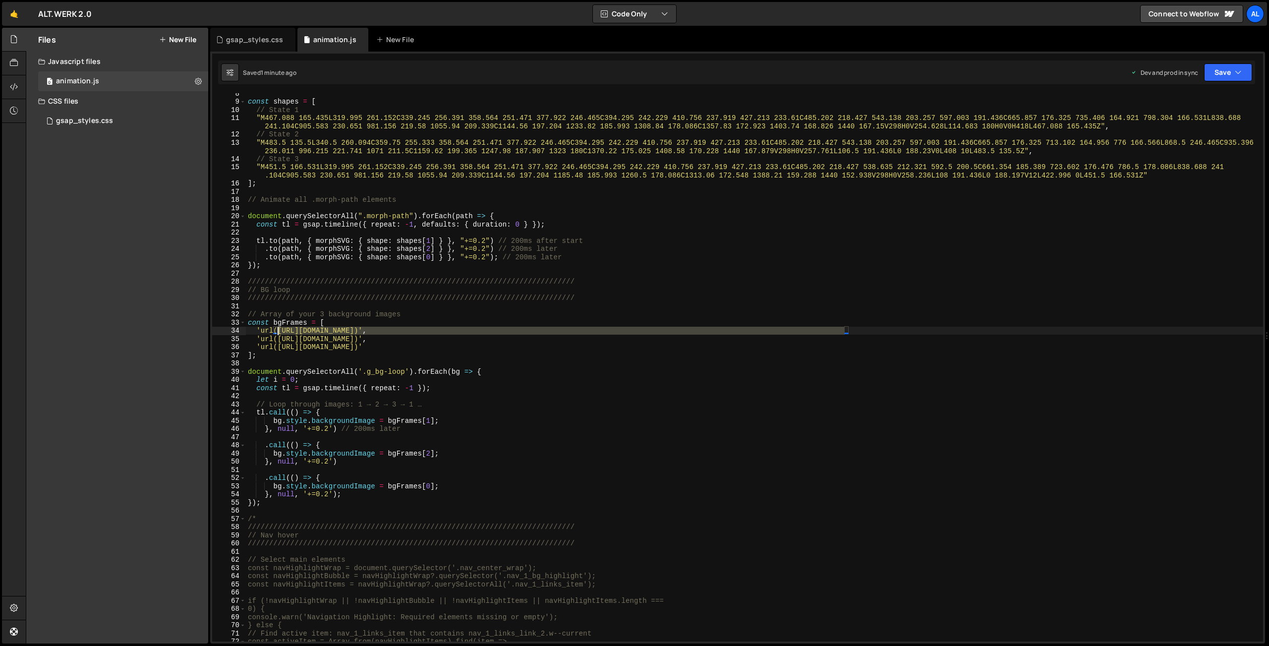
drag, startPoint x: 820, startPoint y: 329, endPoint x: 277, endPoint y: 328, distance: 543.1
click at [277, 328] on div "const shapes = [ // State 1 "M467.088 165.435L319.995 261.152C339.245 256.391 3…" at bounding box center [754, 371] width 1017 height 564
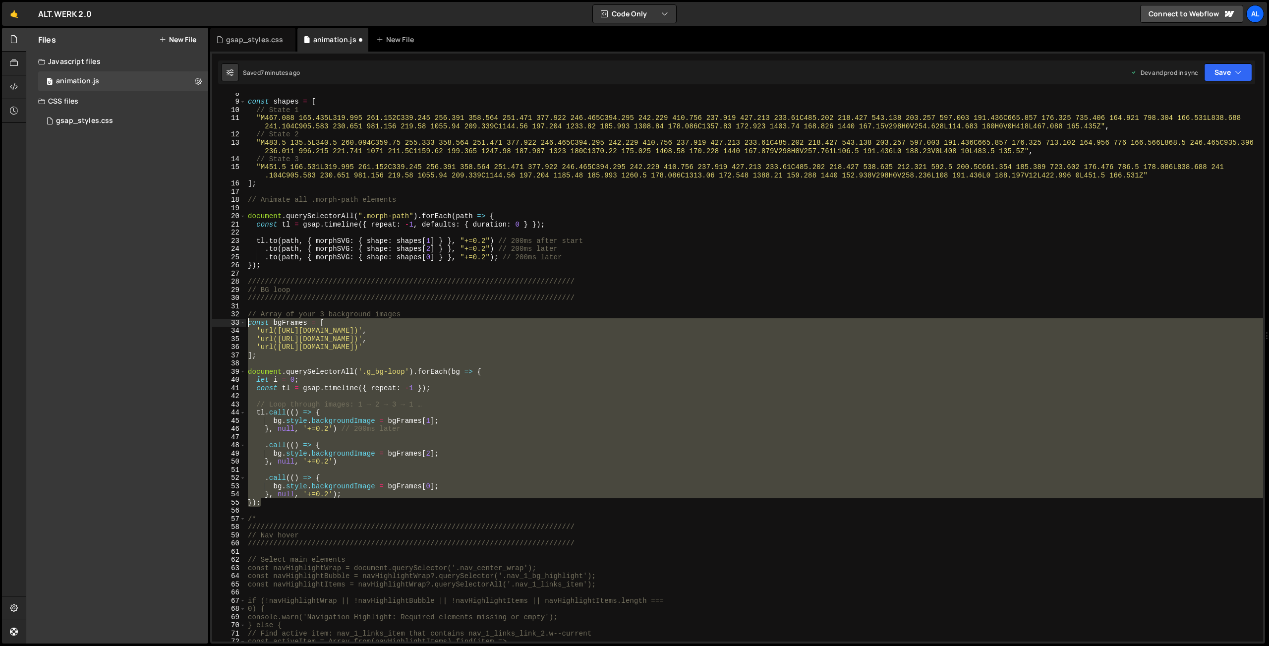
drag, startPoint x: 266, startPoint y: 492, endPoint x: 239, endPoint y: 327, distance: 167.1
click at [246, 324] on div "const shapes = [ // State 1 "M467.088 165.435L319.995 261.152C339.245 256.391 3…" at bounding box center [754, 367] width 1017 height 548
type textarea "const bgFrames = [ 'url([URL][DOMAIN_NAME]',"
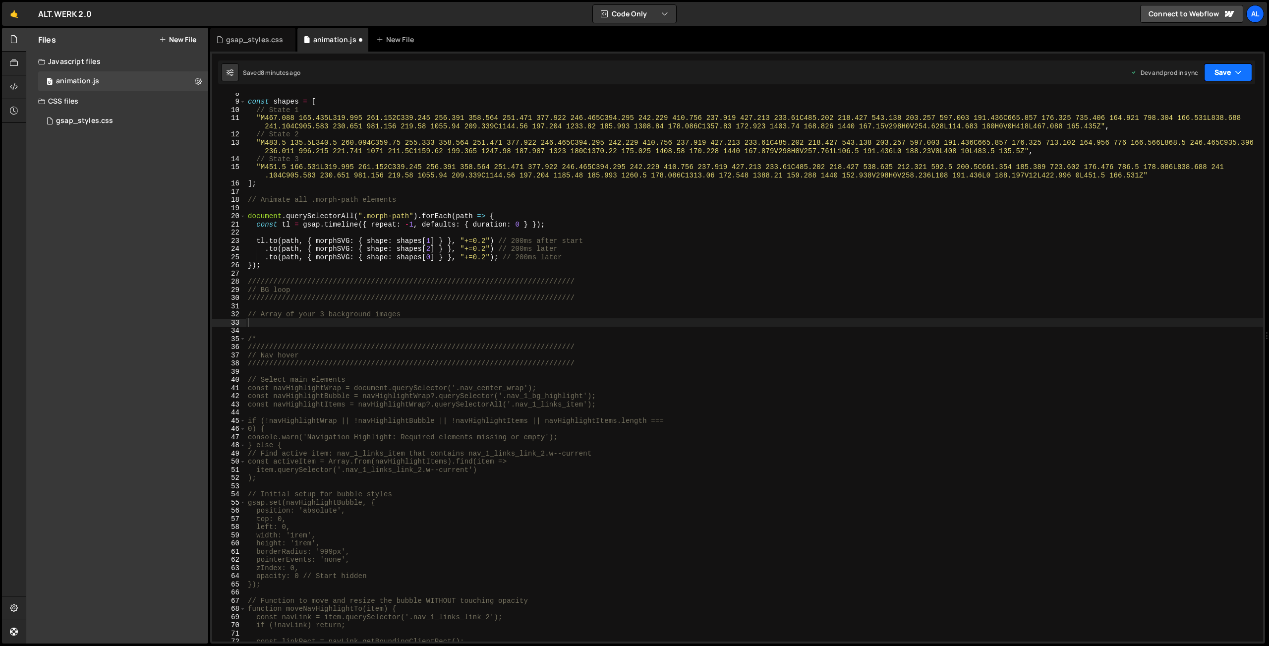
drag, startPoint x: 1228, startPoint y: 74, endPoint x: 1190, endPoint y: 97, distance: 44.9
click at [856, 74] on button "Save" at bounding box center [1228, 72] width 48 height 18
drag, startPoint x: 1172, startPoint y: 132, endPoint x: 1152, endPoint y: 128, distance: 21.3
click at [856, 132] on div "Save to Production S" at bounding box center [1194, 129] width 103 height 10
click at [342, 259] on div "const shapes = [ // State 1 "M467.088 165.435L319.995 261.152C339.245 256.391 3…" at bounding box center [754, 371] width 1017 height 564
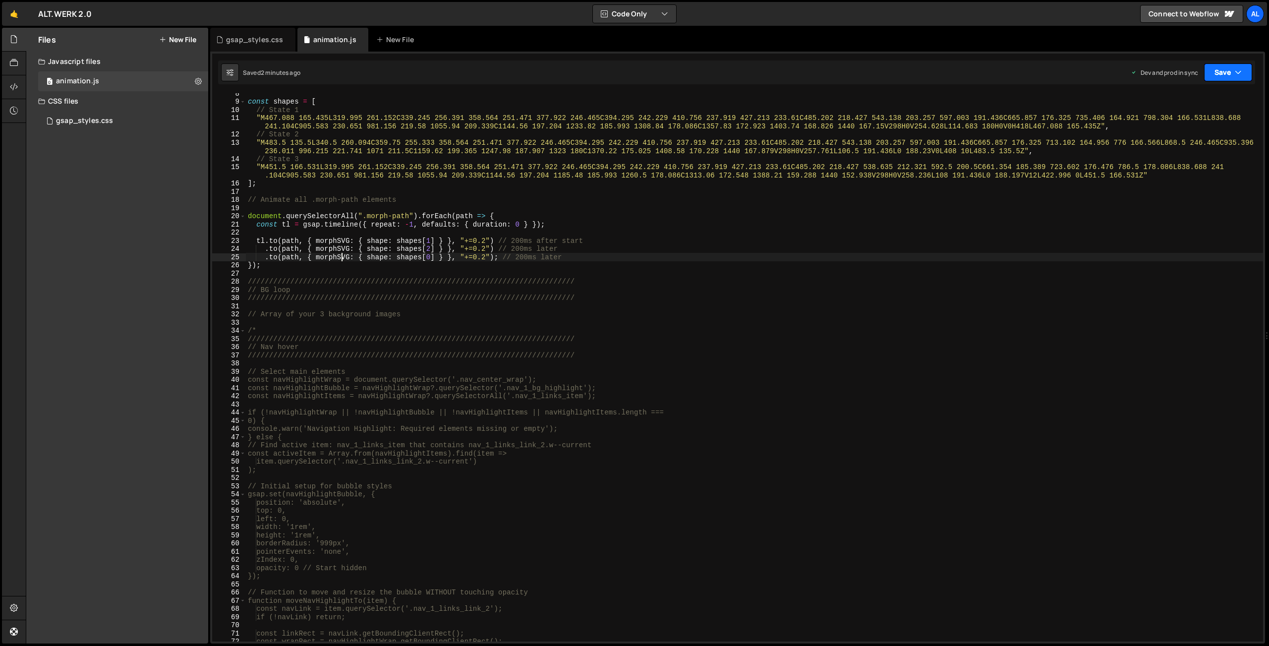
click at [856, 71] on button "Save" at bounding box center [1228, 72] width 48 height 18
drag, startPoint x: 1182, startPoint y: 128, endPoint x: 1133, endPoint y: 111, distance: 52.2
click at [856, 128] on div "Save to Production S" at bounding box center [1194, 129] width 103 height 10
type textarea "});"
click at [294, 266] on div "const shapes = [ // State 1 "M467.088 165.435L319.995 261.152C339.245 256.391 3…" at bounding box center [754, 371] width 1017 height 564
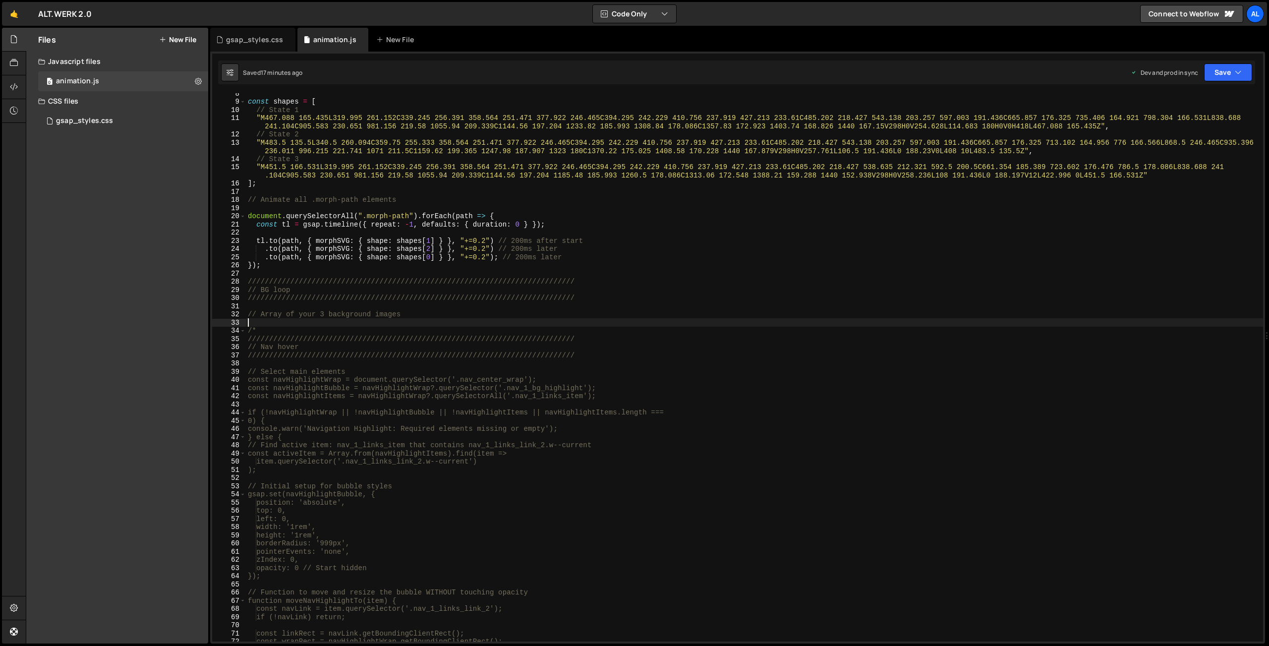
click at [282, 325] on div "const shapes = [ // State 1 "M467.088 165.435L319.995 261.152C339.245 256.391 3…" at bounding box center [754, 371] width 1017 height 564
click at [281, 328] on div "const shapes = [ // State 1 "M467.088 165.435L319.995 261.152C339.245 256.391 3…" at bounding box center [754, 371] width 1017 height 564
click at [430, 315] on div "const shapes = [ // State 1 "M467.088 165.435L319.995 261.152C339.245 256.391 3…" at bounding box center [754, 371] width 1017 height 564
type textarea "// Array of your 3 background images"
drag, startPoint x: 430, startPoint y: 314, endPoint x: 234, endPoint y: 311, distance: 195.3
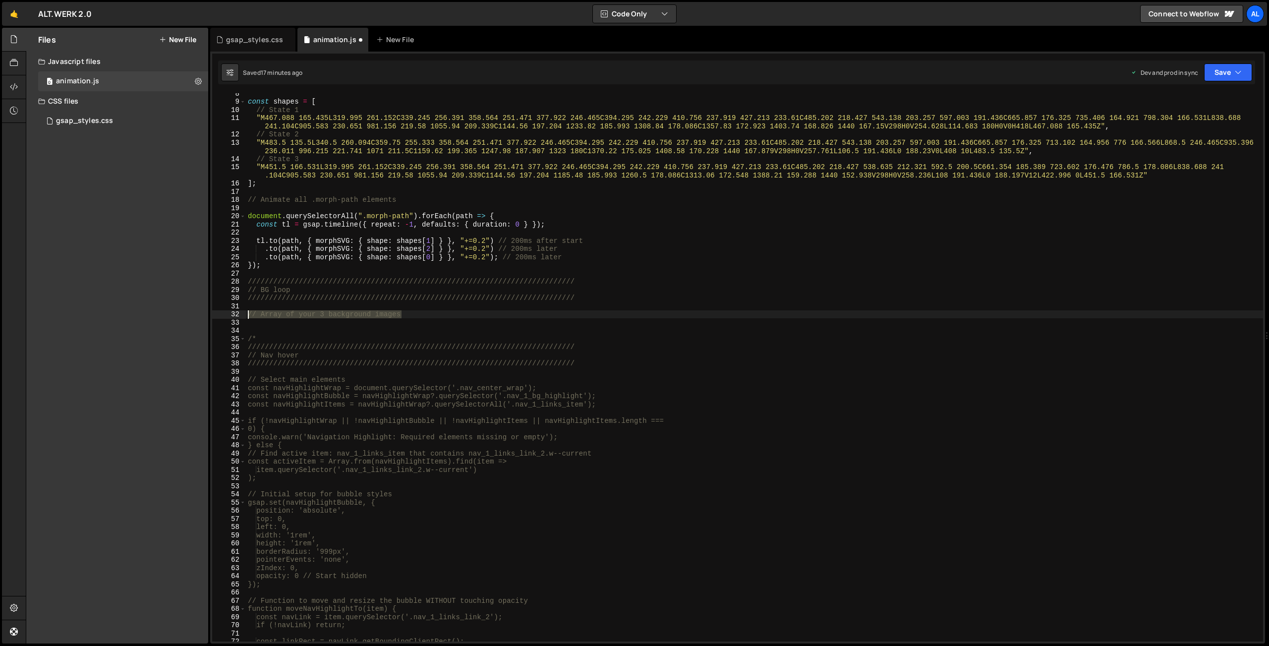
click at [246, 311] on div "const shapes = [ // State 1 "M467.088 165.435L319.995 261.152C339.245 256.391 3…" at bounding box center [754, 367] width 1017 height 548
paste textarea "});"
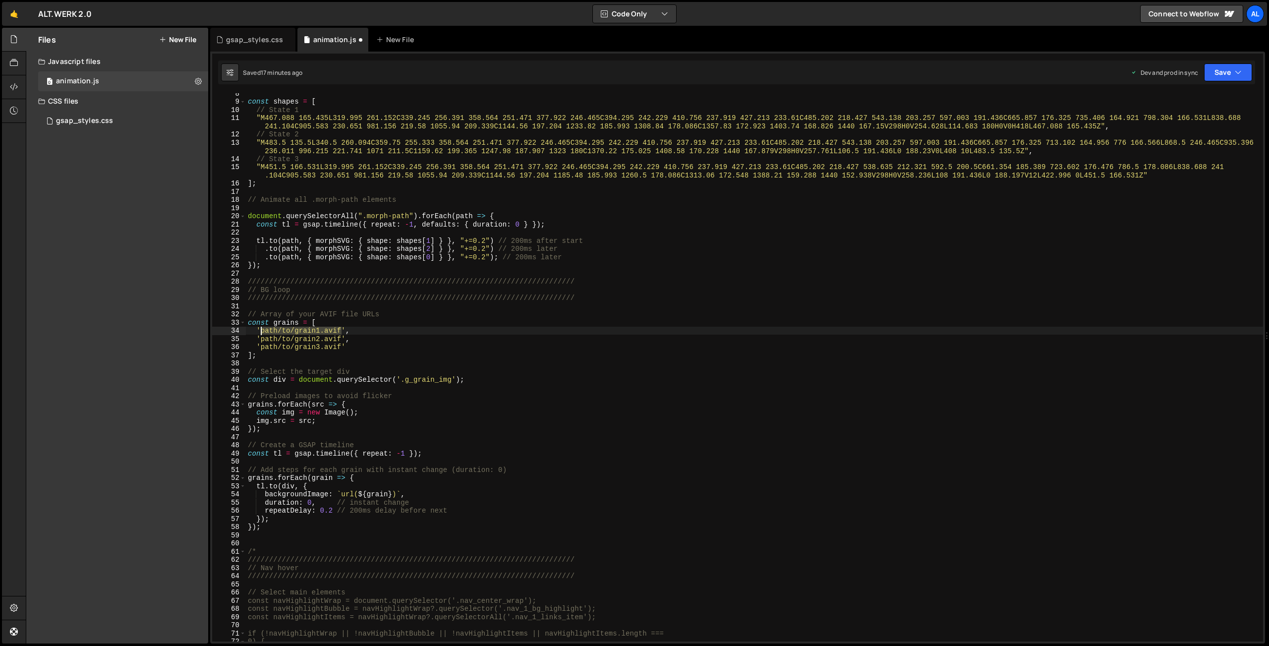
drag, startPoint x: 340, startPoint y: 330, endPoint x: 261, endPoint y: 327, distance: 79.8
click at [261, 327] on div "const shapes = [ // State 1 "M467.088 165.435L319.995 261.152C339.245 256.391 3…" at bounding box center [754, 371] width 1017 height 564
paste textarea "[URL][DOMAIN_NAME]"
drag, startPoint x: 340, startPoint y: 339, endPoint x: 262, endPoint y: 336, distance: 78.4
click at [262, 336] on div "const shapes = [ // State 1 "M467.088 165.435L319.995 261.152C339.245 256.391 3…" at bounding box center [754, 371] width 1017 height 564
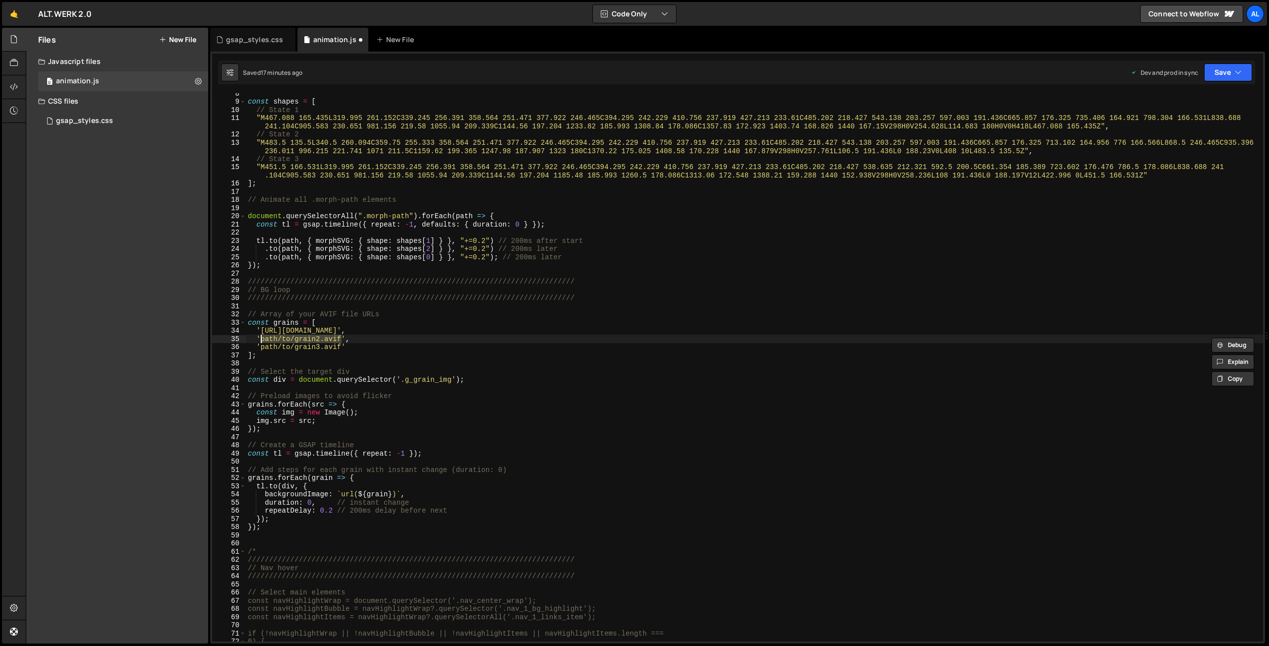
paste textarea "[URL][DOMAIN_NAME]"
drag, startPoint x: 341, startPoint y: 347, endPoint x: 262, endPoint y: 343, distance: 79.9
click at [262, 343] on div "const shapes = [ // State 1 "M467.088 165.435L319.995 261.152C339.245 256.391 3…" at bounding box center [754, 371] width 1017 height 564
paste textarea "[URL][DOMAIN_NAME]"
drag, startPoint x: 1220, startPoint y: 78, endPoint x: 1195, endPoint y: 125, distance: 53.2
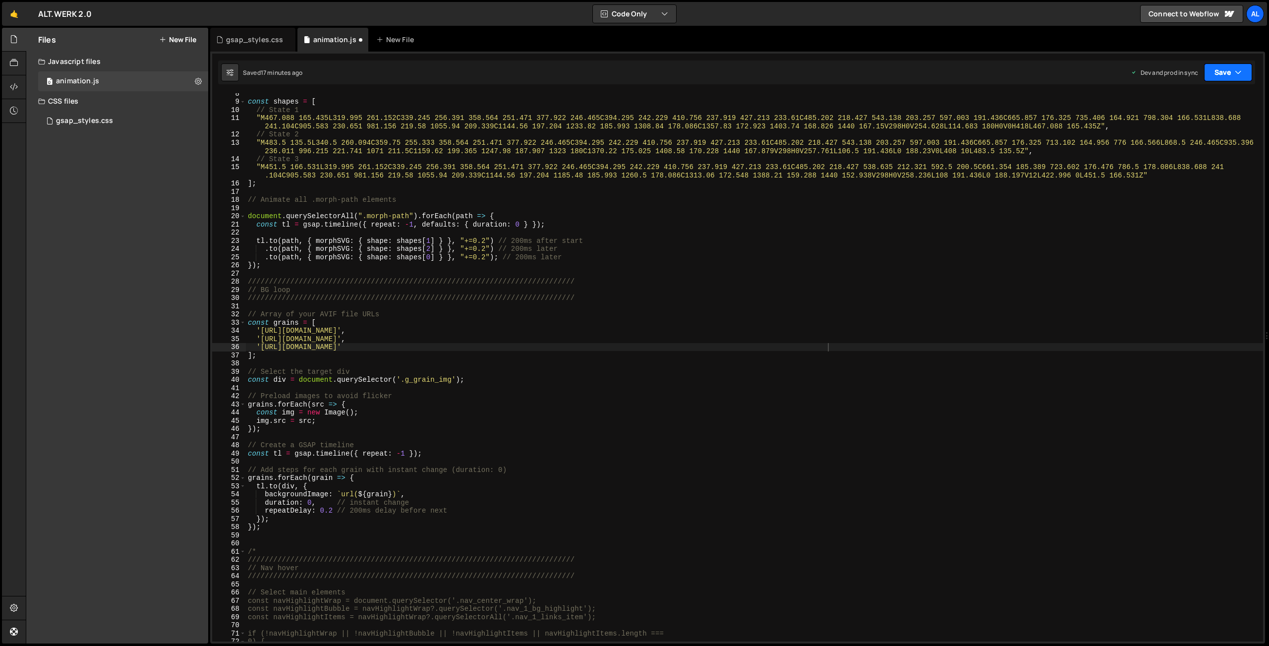
click at [856, 77] on button "Save" at bounding box center [1228, 72] width 48 height 18
click at [856, 141] on div "15 minutes ago" at bounding box center [1180, 139] width 41 height 8
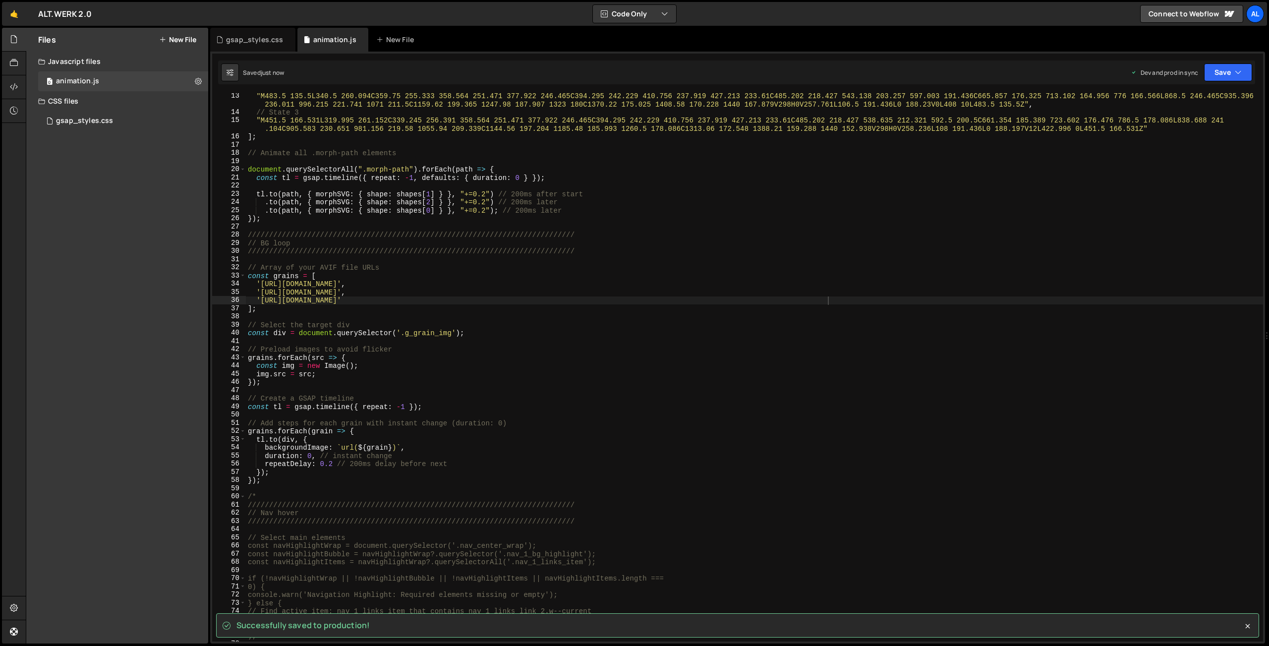
scroll to position [113, 0]
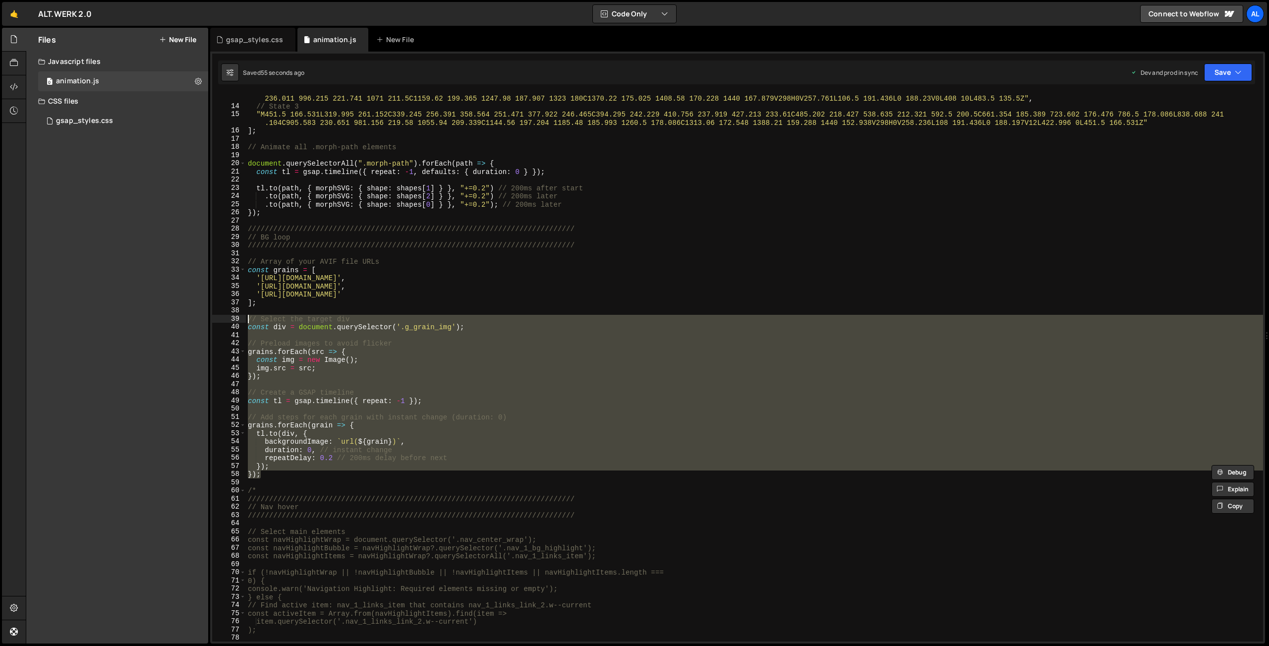
drag, startPoint x: 263, startPoint y: 469, endPoint x: 210, endPoint y: 320, distance: 158.1
click at [246, 316] on div ""M483.5 135.5L340.5 260.094C359.75 255.333 358.564 251.471 377.922 246.465C394.…" at bounding box center [754, 367] width 1017 height 548
paste textarea "}"
type textarea "});"
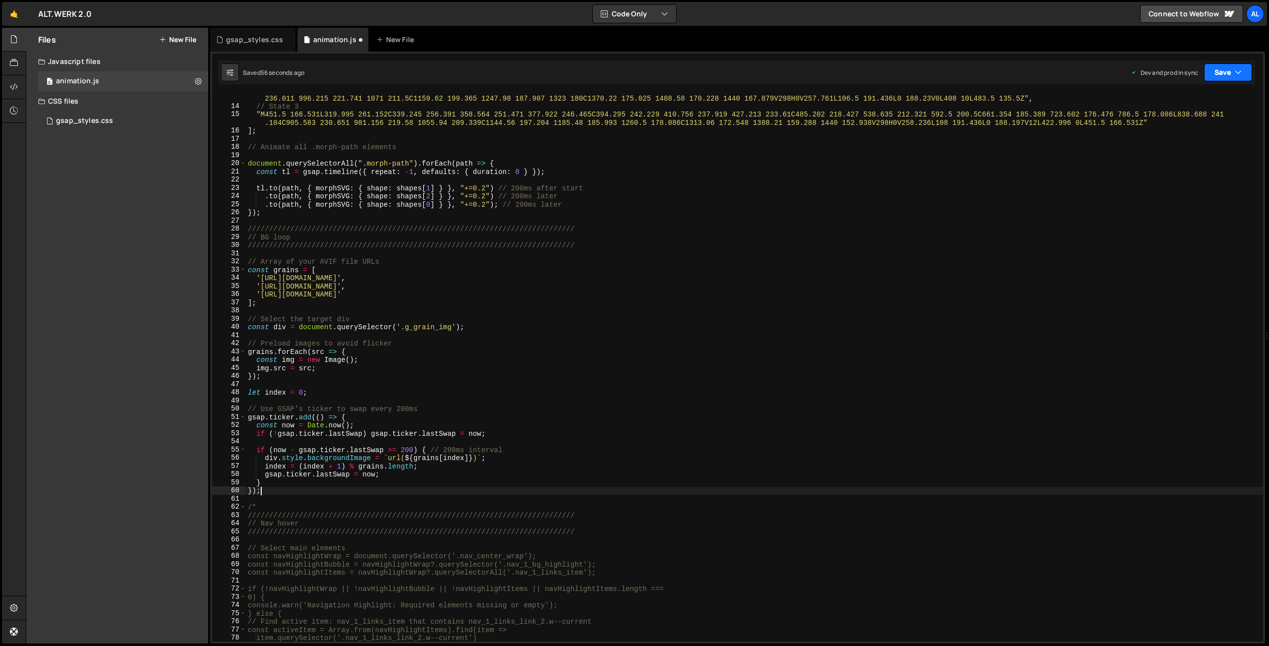
drag, startPoint x: 1222, startPoint y: 74, endPoint x: 1162, endPoint y: 131, distance: 83.1
click at [856, 74] on button "Save" at bounding box center [1228, 72] width 48 height 18
click at [856, 138] on div "Saved 56 seconds ago" at bounding box center [1194, 140] width 103 height 12
